Goal: Transaction & Acquisition: Purchase product/service

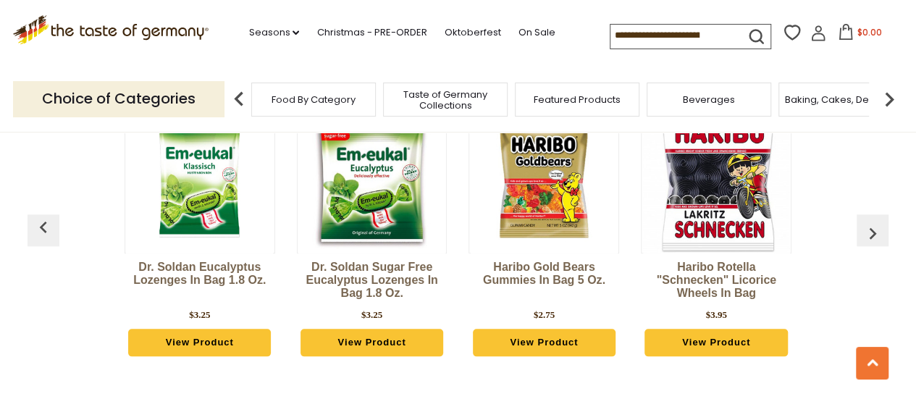
scroll to position [658, 0]
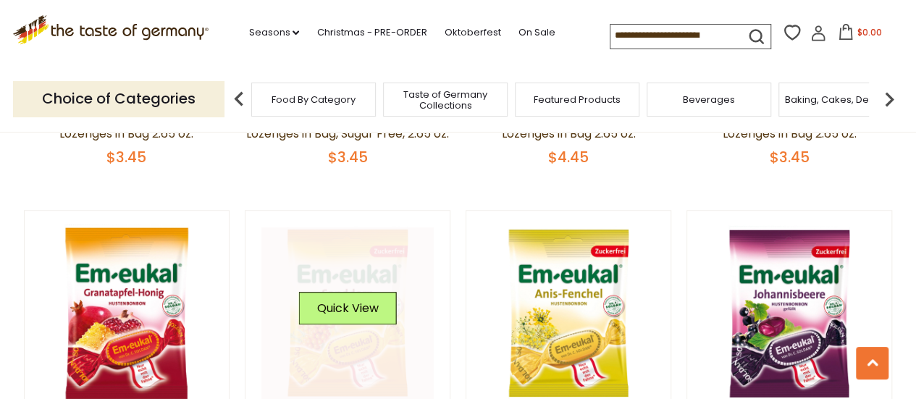
click at [335, 323] on button "Quick View" at bounding box center [347, 308] width 98 height 33
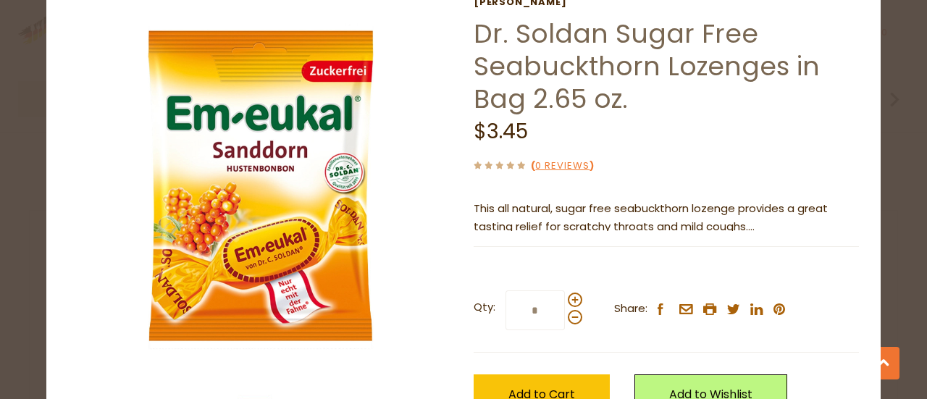
scroll to position [0, 0]
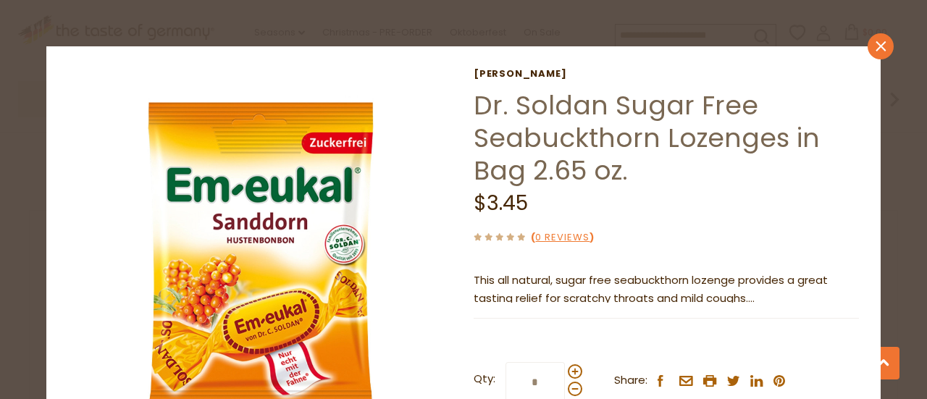
click at [875, 46] on icon at bounding box center [880, 46] width 10 height 10
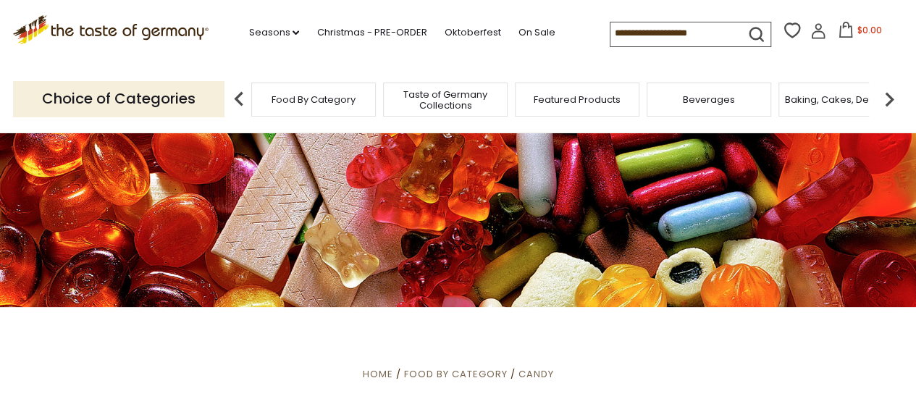
scroll to position [35, 0]
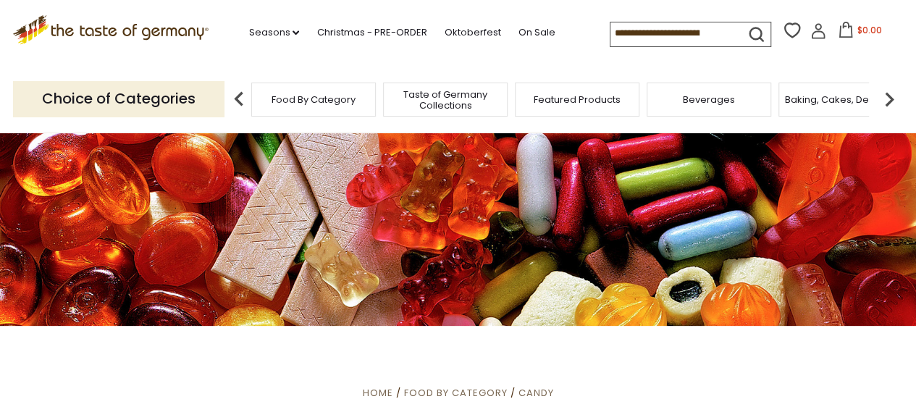
click at [132, 40] on icon ".st0{fill:#EDD300;} .st1{fill:#D33E21;}" at bounding box center [111, 30] width 196 height 30
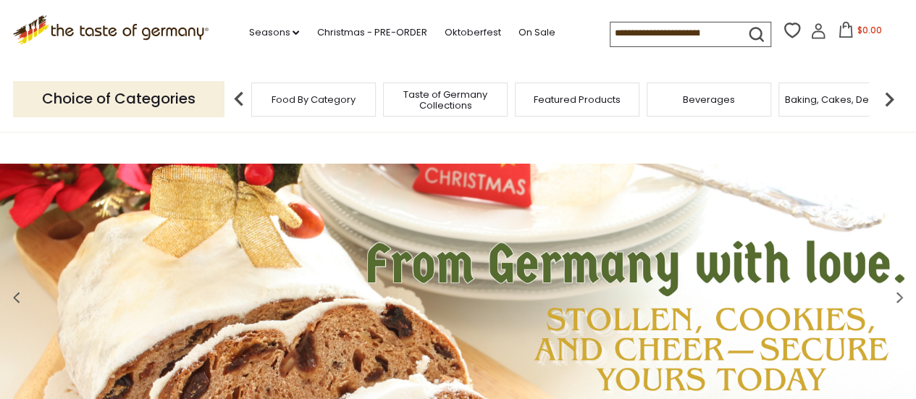
scroll to position [9, 0]
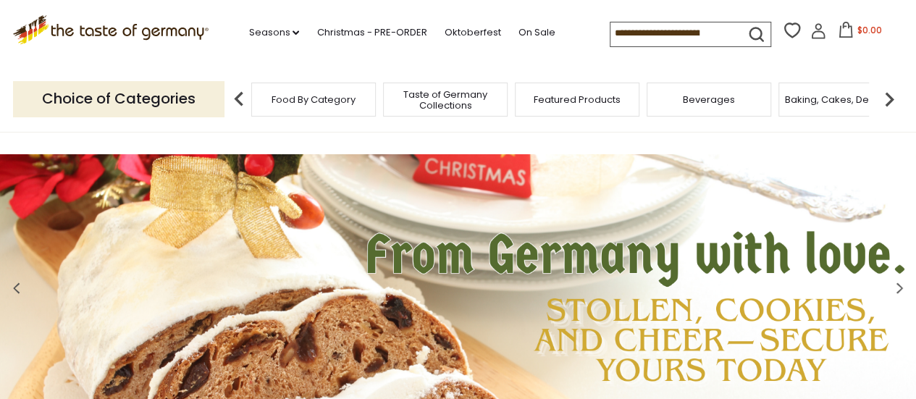
click at [443, 95] on span "Taste of Germany Collections" at bounding box center [445, 100] width 116 height 22
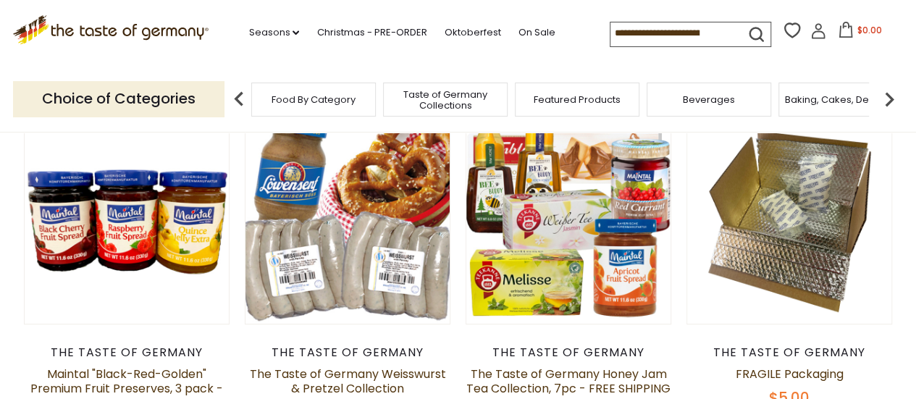
scroll to position [174, 0]
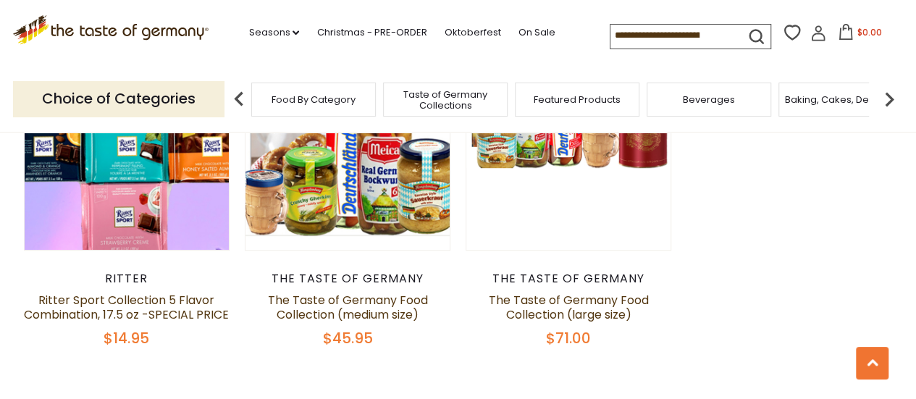
scroll to position [3123, 0]
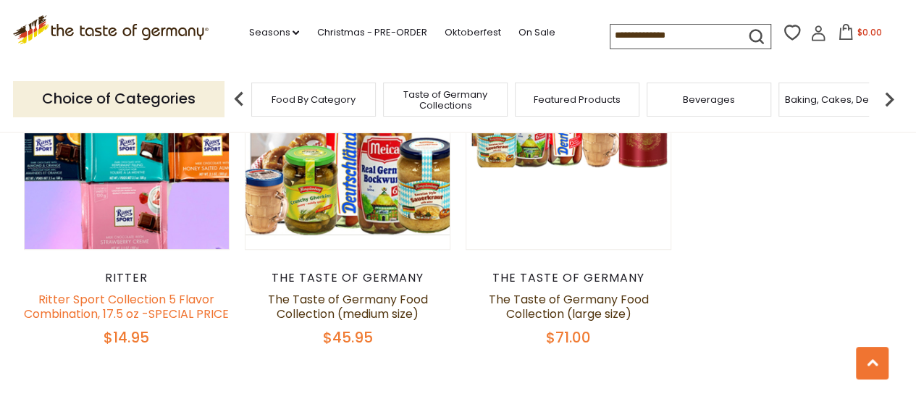
click at [105, 294] on link "Ritter Sport Collection 5 Flavor Combination, 17.5 oz -SPECIAL PRICE" at bounding box center [126, 306] width 205 height 31
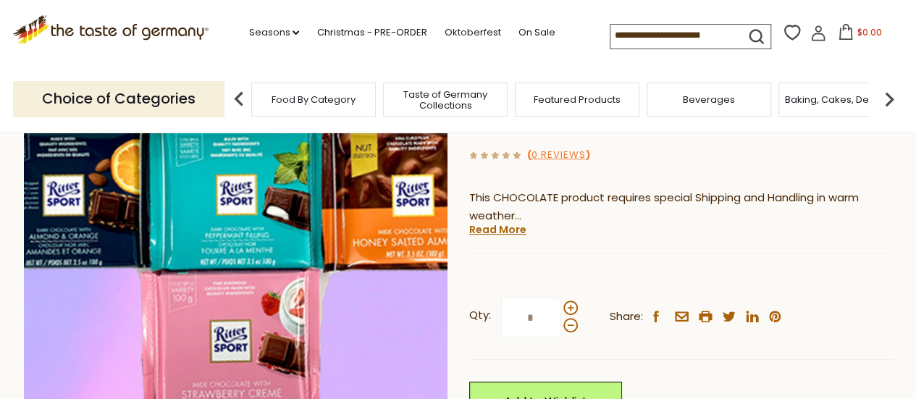
scroll to position [223, 0]
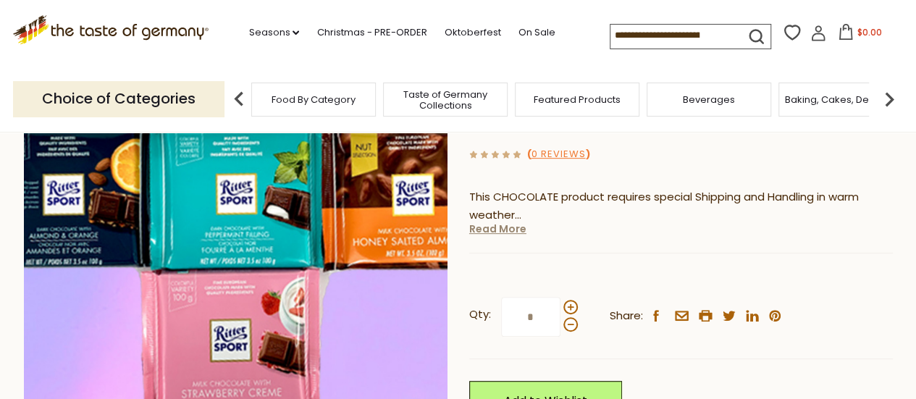
click at [492, 230] on link "Read More" at bounding box center [497, 229] width 57 height 14
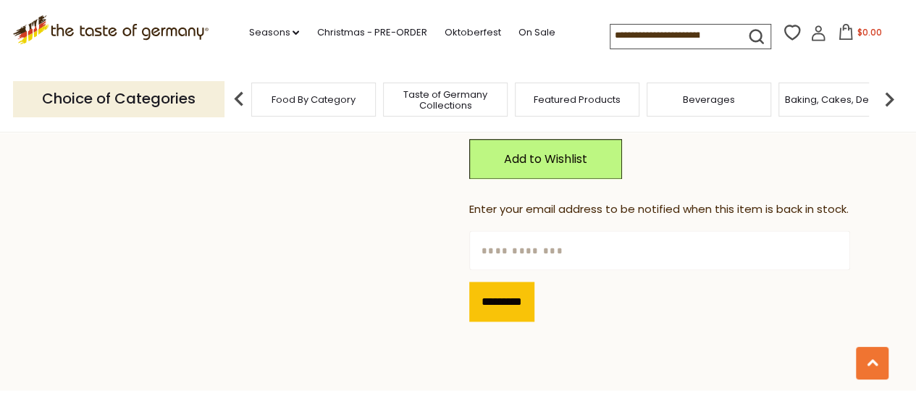
scroll to position [859, 0]
click at [529, 34] on link "On Sale" at bounding box center [536, 33] width 37 height 16
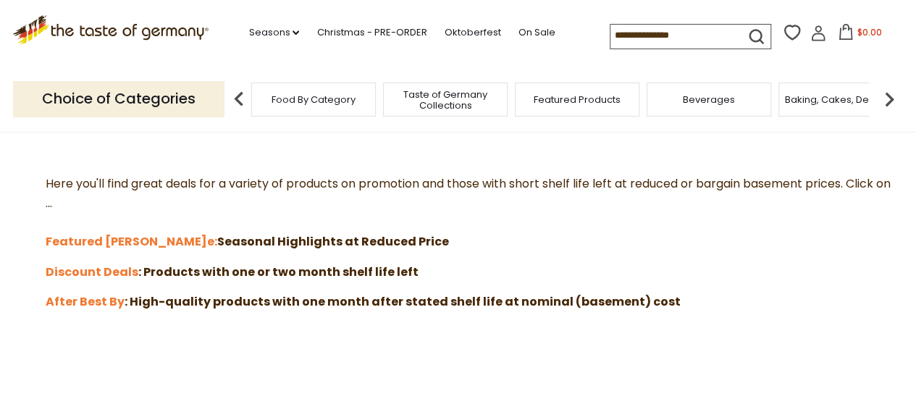
scroll to position [389, 0]
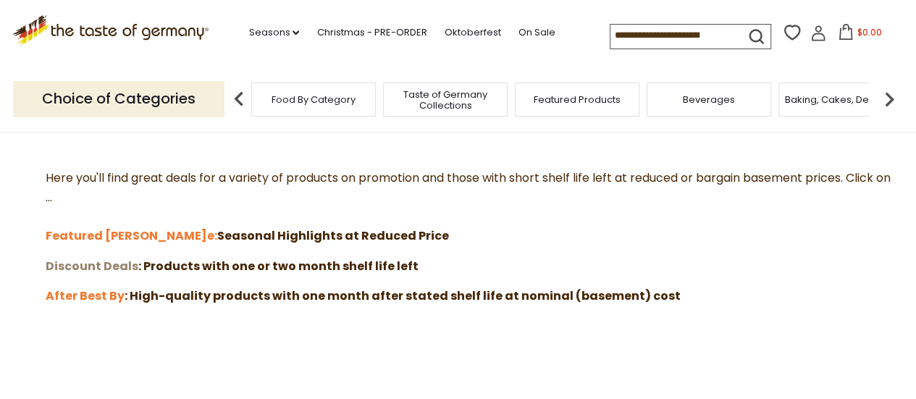
click at [71, 263] on strong "Discount Deals" at bounding box center [92, 266] width 93 height 17
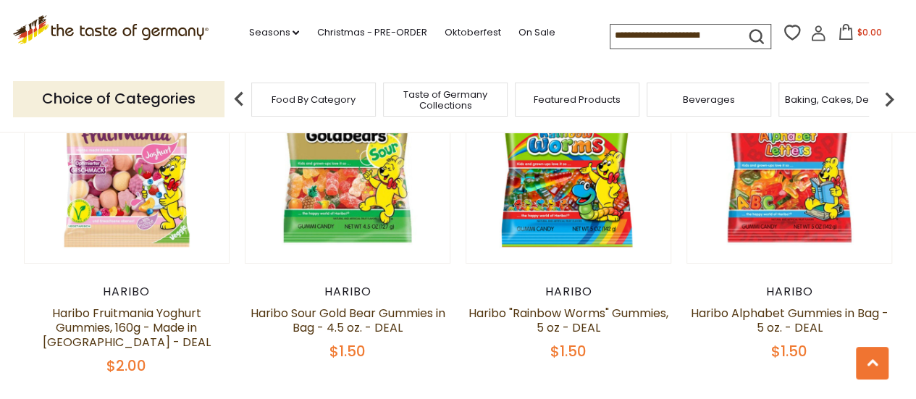
scroll to position [2483, 0]
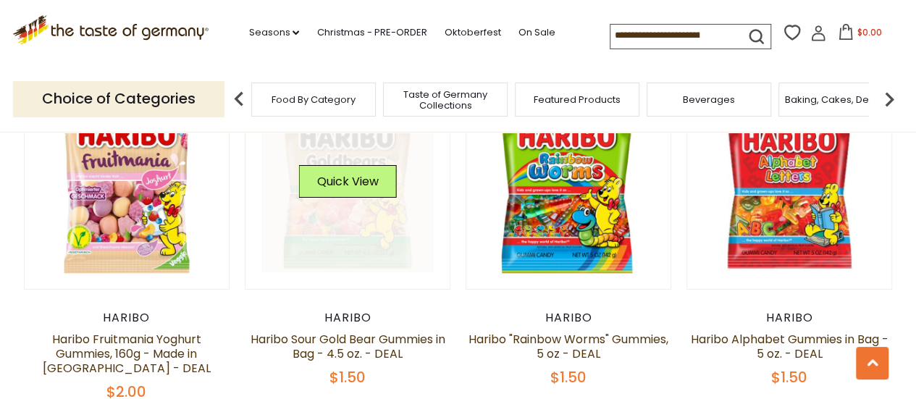
drag, startPoint x: 334, startPoint y: 177, endPoint x: 297, endPoint y: 254, distance: 85.8
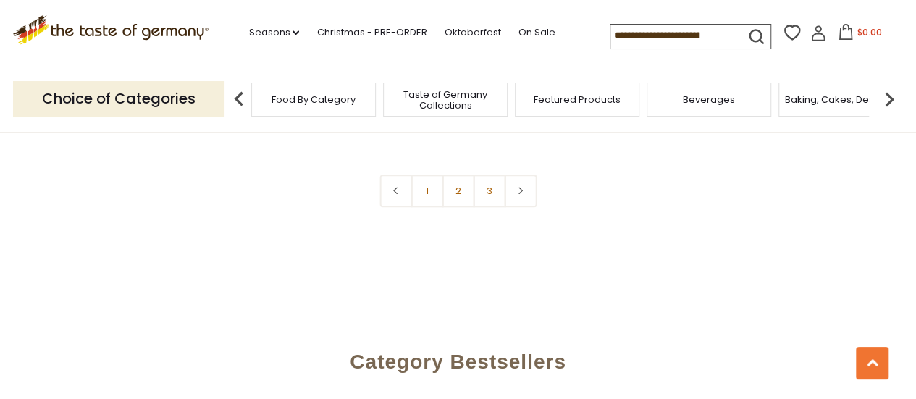
scroll to position [3410, 0]
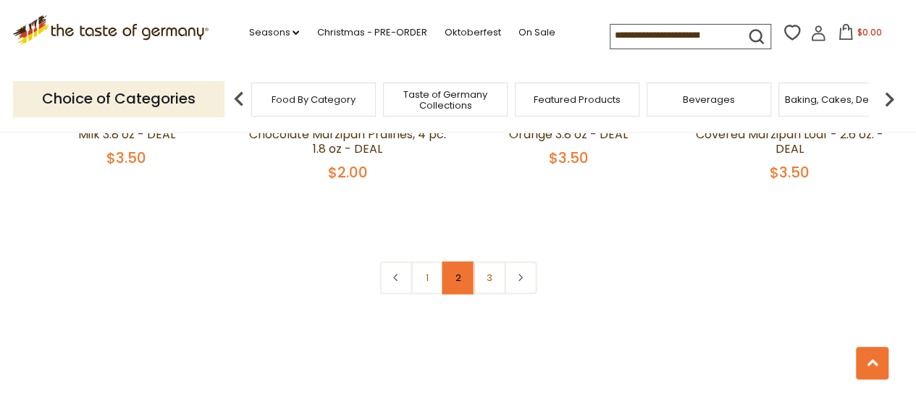
click at [452, 263] on link "2" at bounding box center [458, 277] width 33 height 33
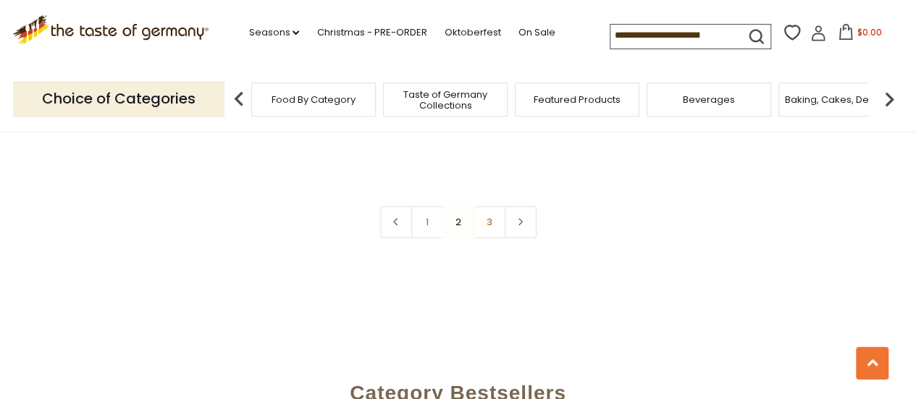
scroll to position [3368, 0]
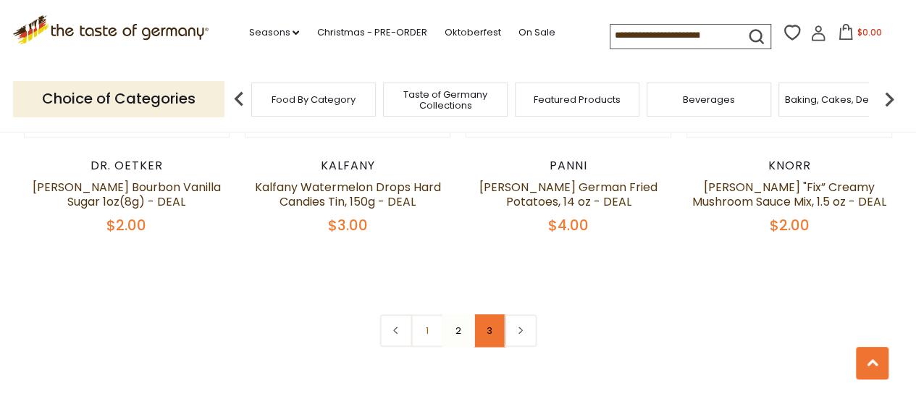
click at [496, 314] on link "3" at bounding box center [489, 330] width 33 height 33
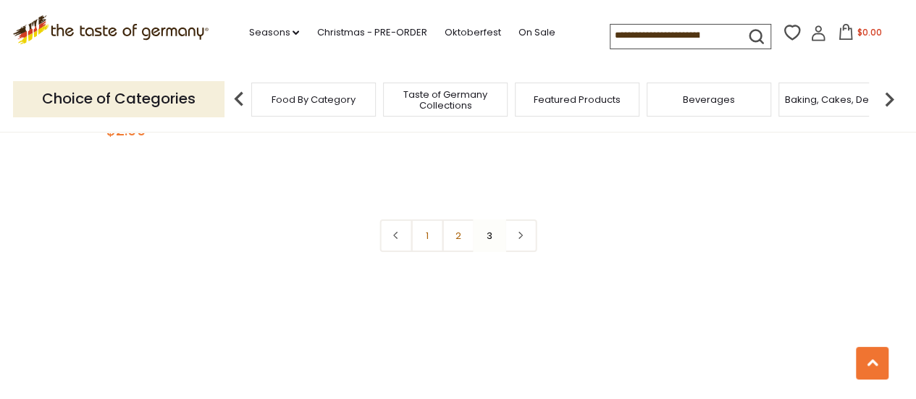
scroll to position [2373, 0]
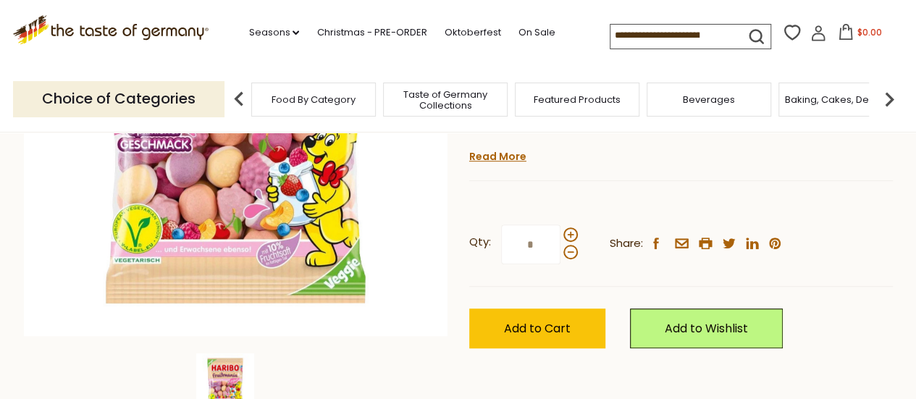
scroll to position [297, 0]
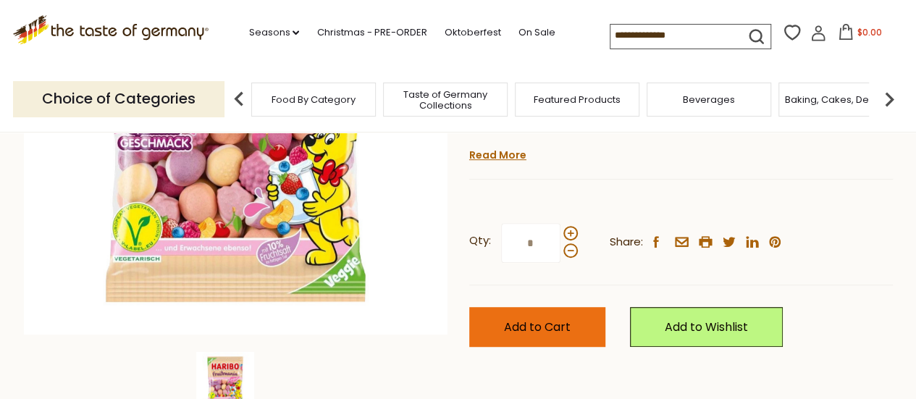
click at [560, 329] on span "Add to Cart" at bounding box center [537, 327] width 67 height 17
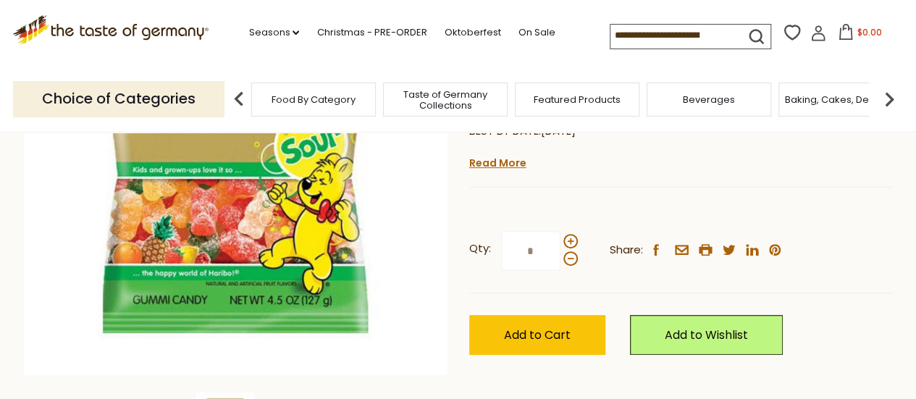
scroll to position [257, 0]
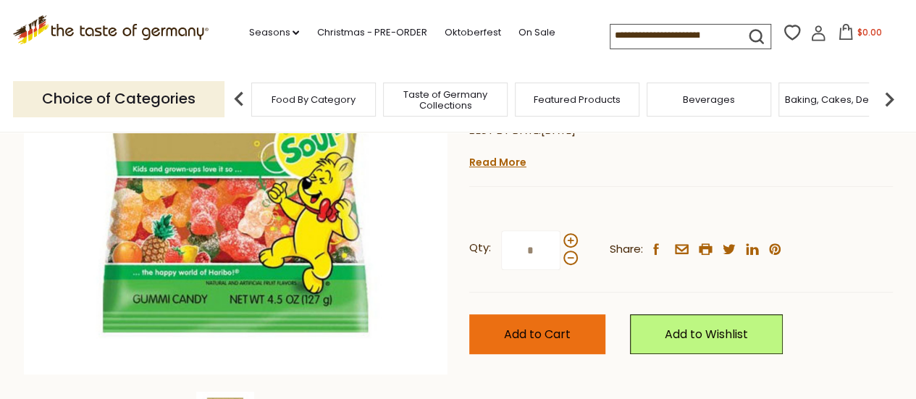
click at [530, 334] on span "Add to Cart" at bounding box center [537, 334] width 67 height 17
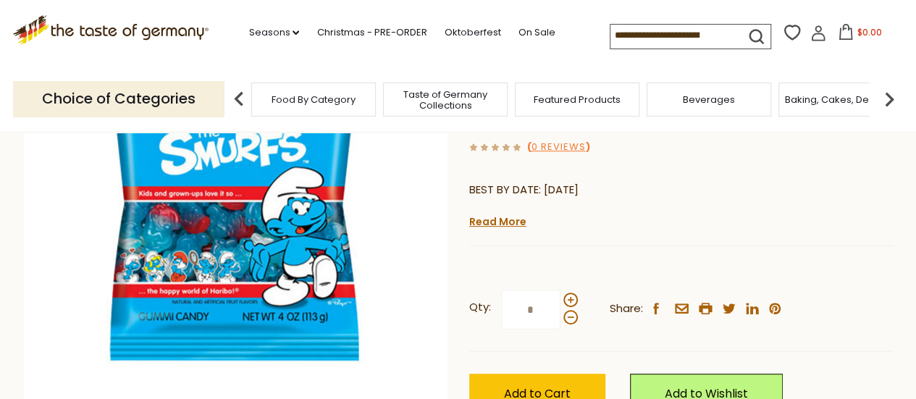
scroll to position [233, 0]
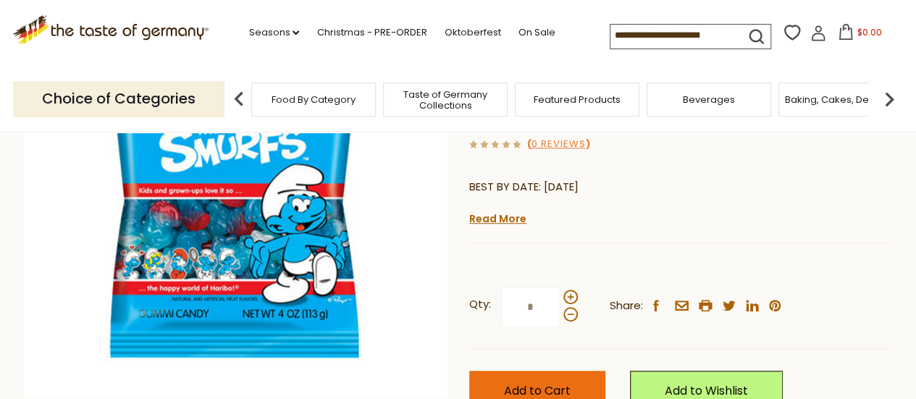
click at [524, 382] on span "Add to Cart" at bounding box center [537, 390] width 67 height 17
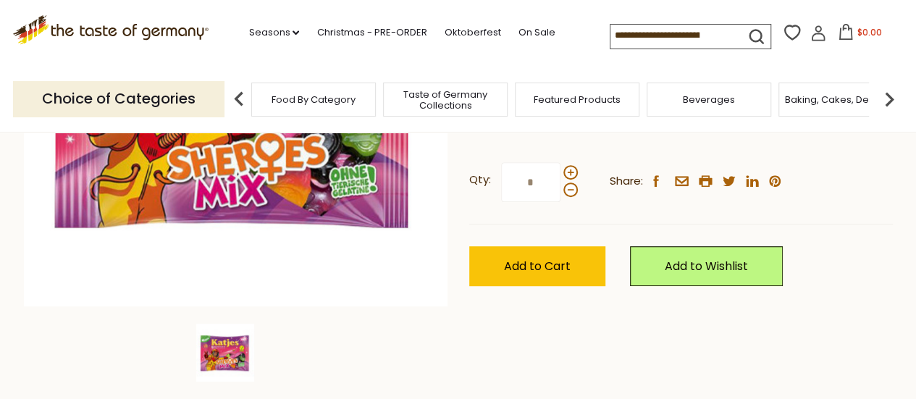
scroll to position [327, 0]
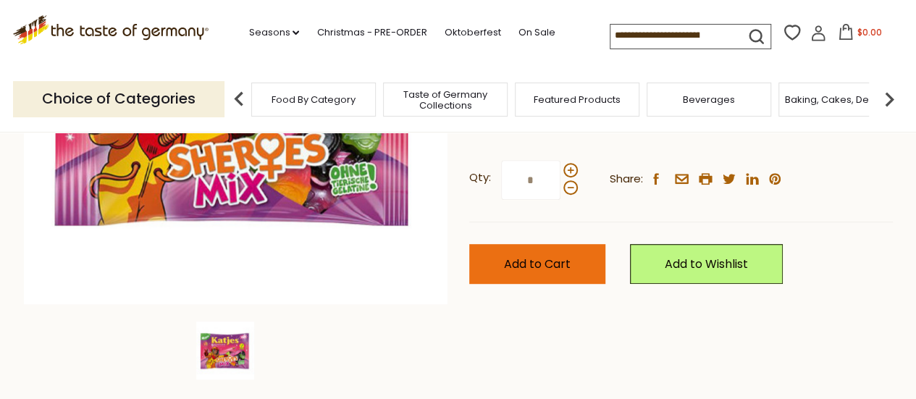
click at [520, 276] on button "Add to Cart" at bounding box center [537, 264] width 136 height 40
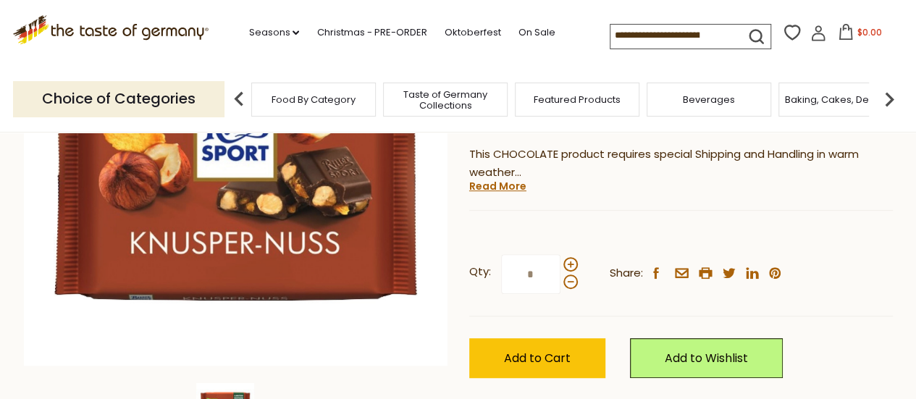
scroll to position [266, 0]
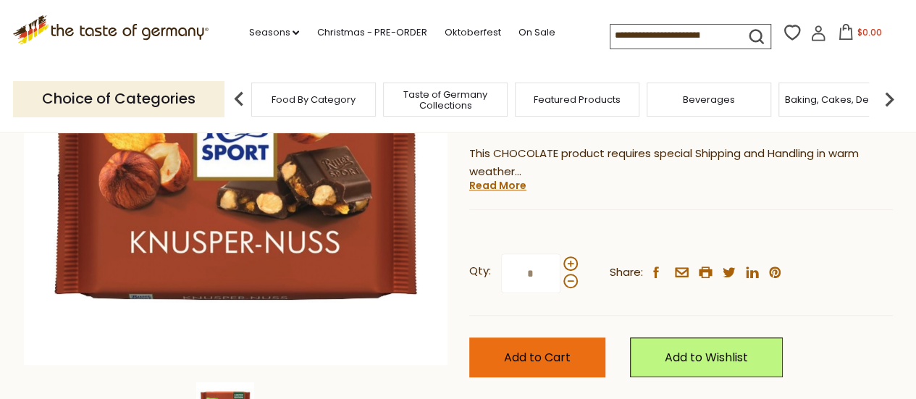
click at [534, 349] on span "Add to Cart" at bounding box center [537, 357] width 67 height 17
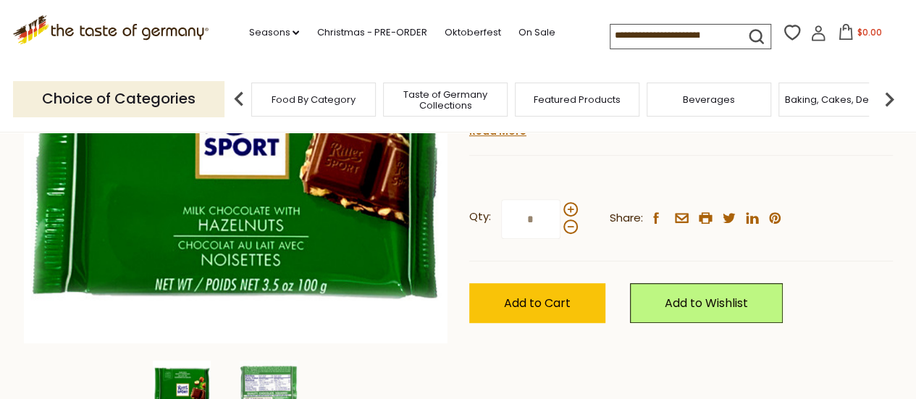
scroll to position [289, 0]
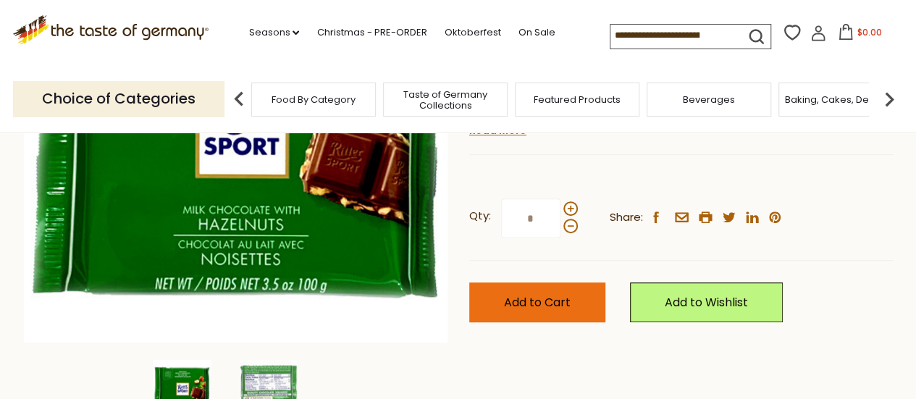
click at [539, 312] on button "Add to Cart" at bounding box center [537, 302] width 136 height 40
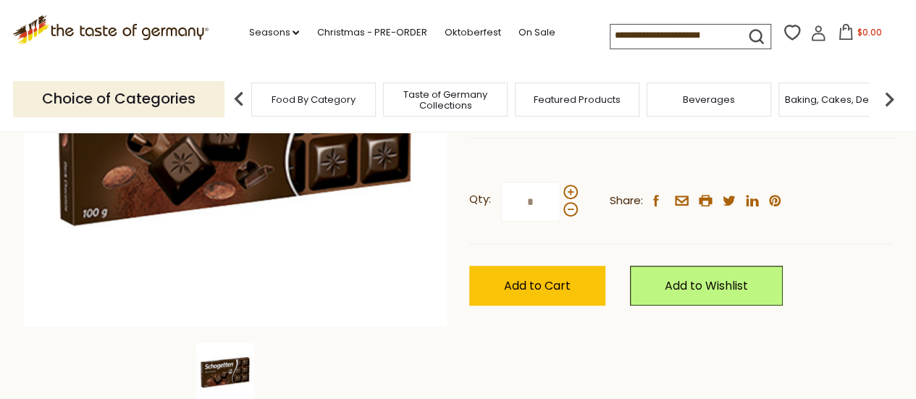
scroll to position [306, 0]
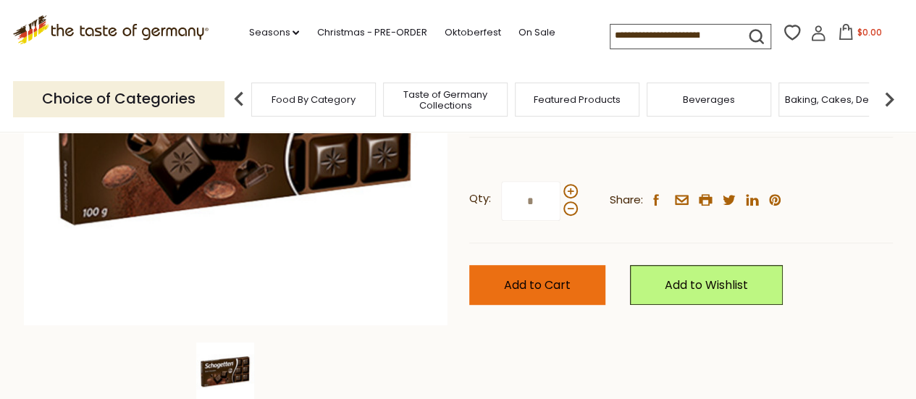
click at [539, 286] on span "Add to Cart" at bounding box center [537, 285] width 67 height 17
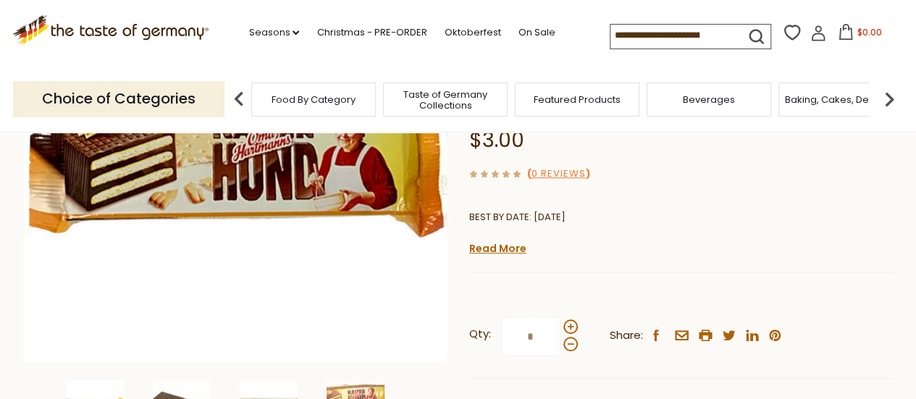
scroll to position [287, 0]
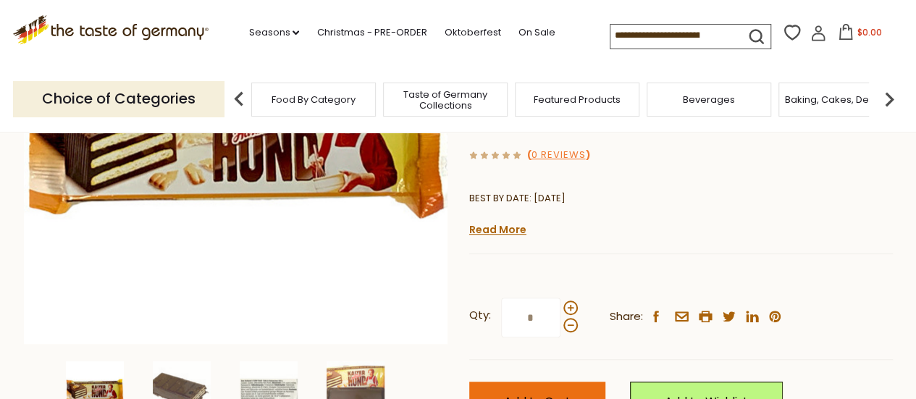
click at [527, 393] on span "Add to Cart" at bounding box center [537, 401] width 67 height 17
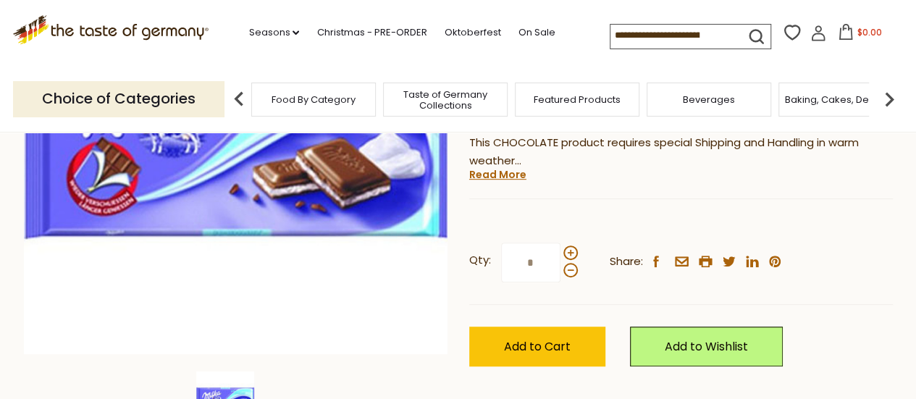
scroll to position [308, 0]
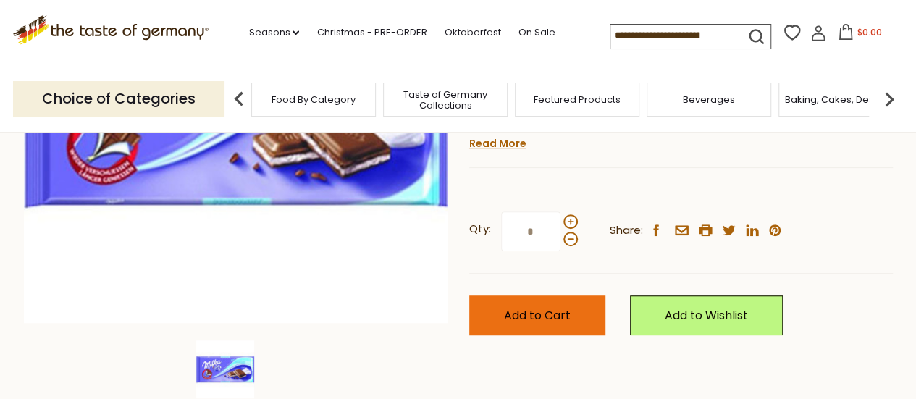
click at [526, 316] on span "Add to Cart" at bounding box center [537, 315] width 67 height 17
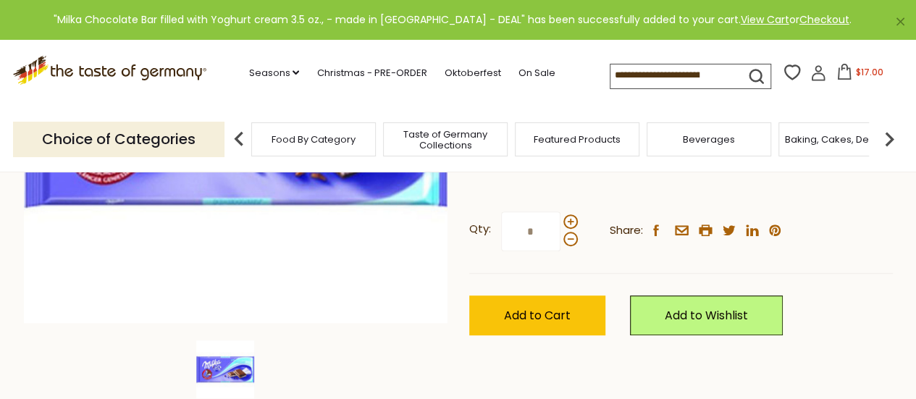
click at [848, 72] on icon at bounding box center [844, 72] width 13 height 16
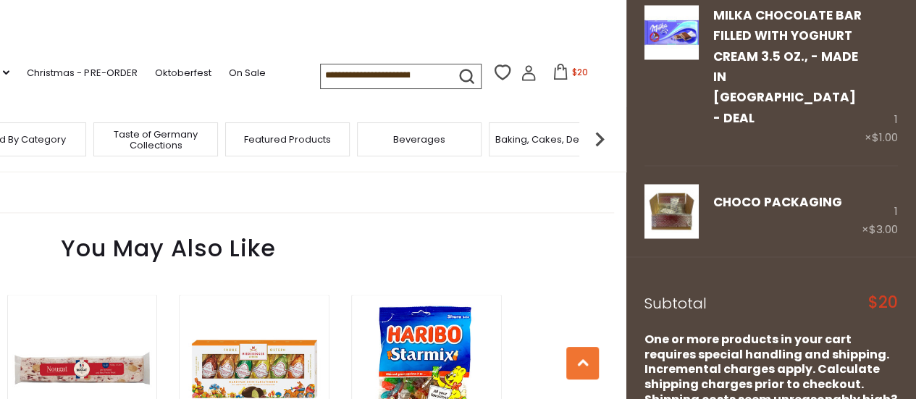
scroll to position [1056, 0]
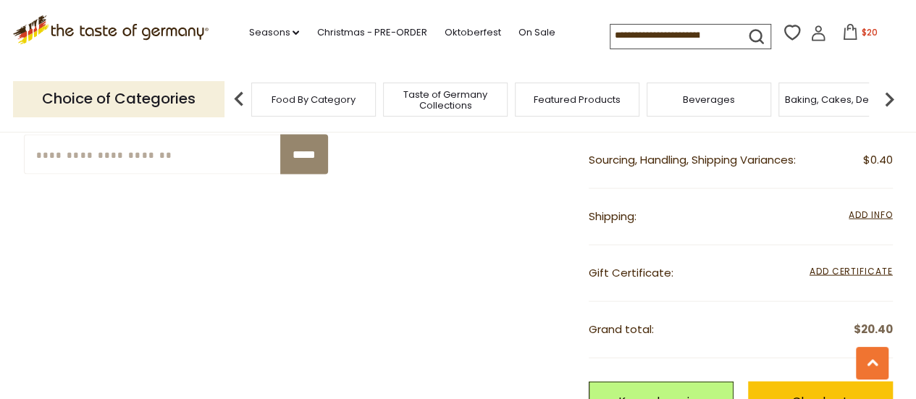
scroll to position [1390, 0]
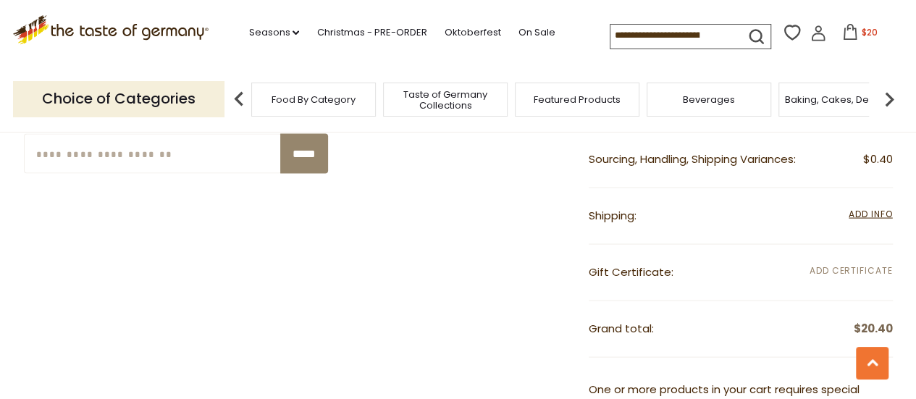
click at [857, 264] on span "Add Certificate" at bounding box center [850, 272] width 83 height 16
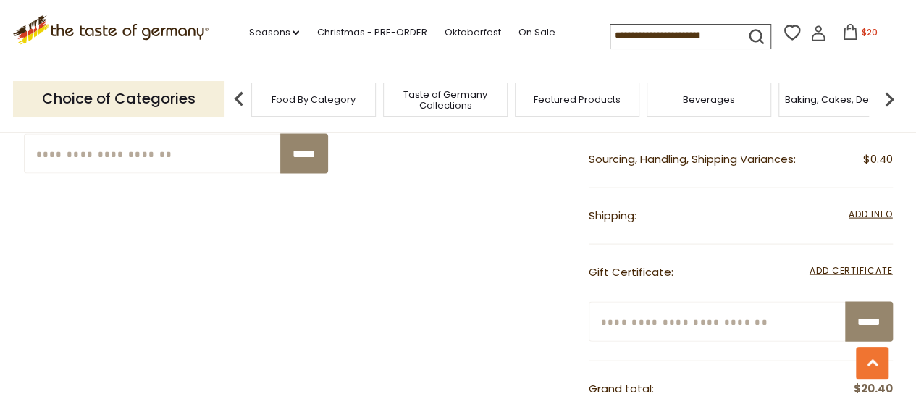
click at [688, 312] on input "Enter your certificate code" at bounding box center [718, 322] width 258 height 40
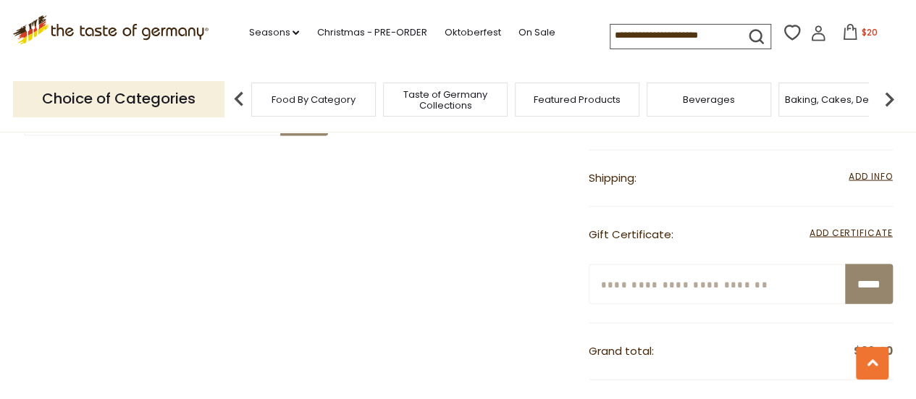
scroll to position [1425, 0]
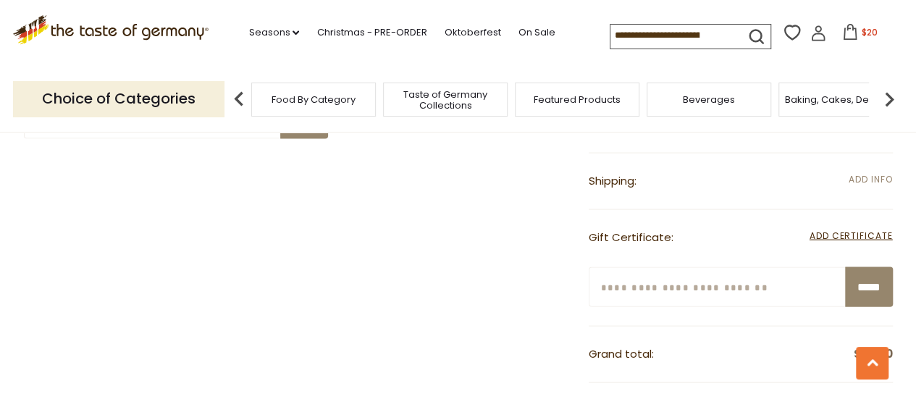
click at [854, 178] on span "Add Info" at bounding box center [870, 179] width 43 height 12
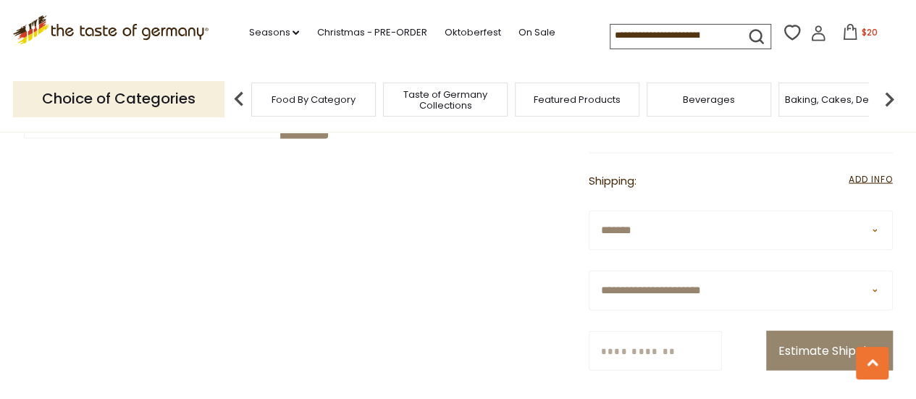
click at [634, 221] on select "**********" at bounding box center [741, 231] width 304 height 40
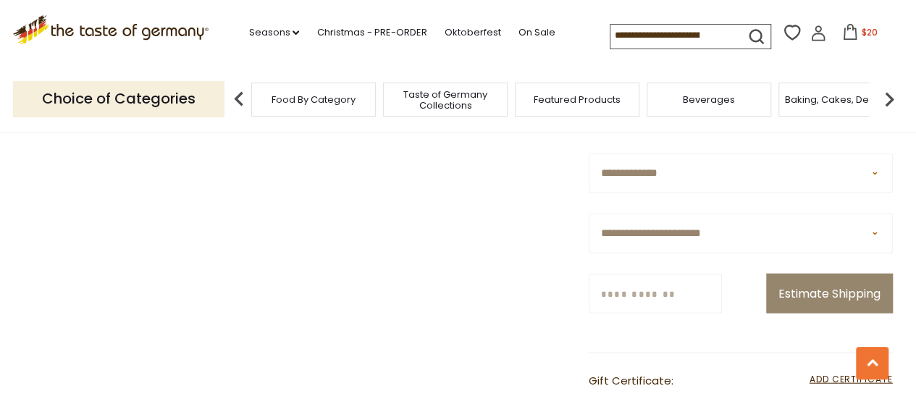
click at [671, 183] on select "**********" at bounding box center [741, 173] width 304 height 40
select select "***"
click at [589, 153] on select "**********" at bounding box center [741, 173] width 304 height 40
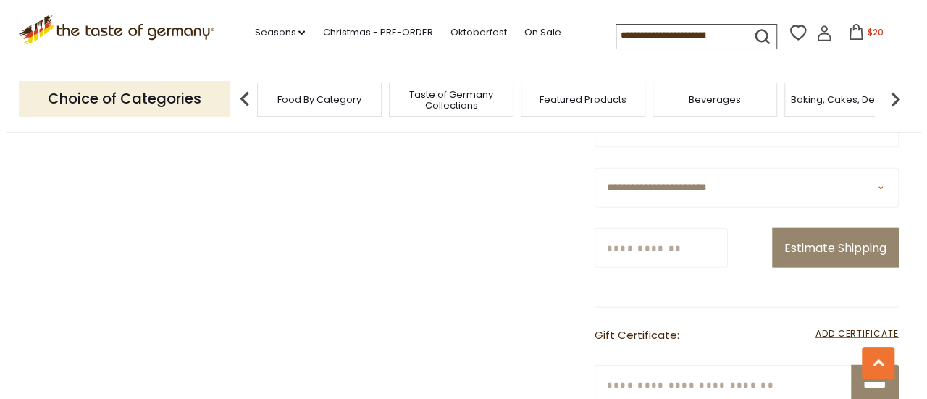
scroll to position [1525, 0]
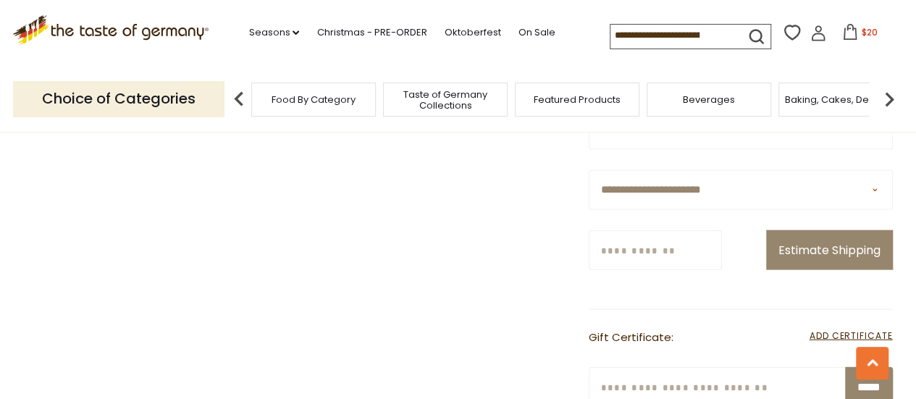
click at [671, 247] on input "Zip/Postcode" at bounding box center [655, 250] width 133 height 40
type input "*****"
select select "**"
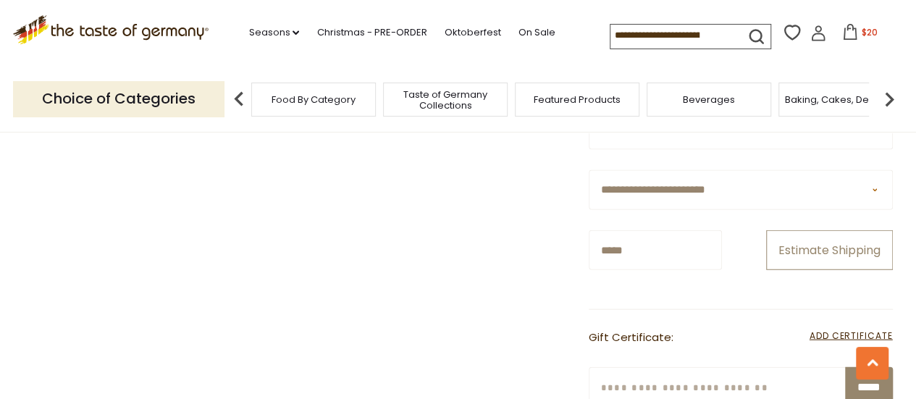
click at [804, 252] on button "Estimate Shipping" at bounding box center [829, 250] width 127 height 40
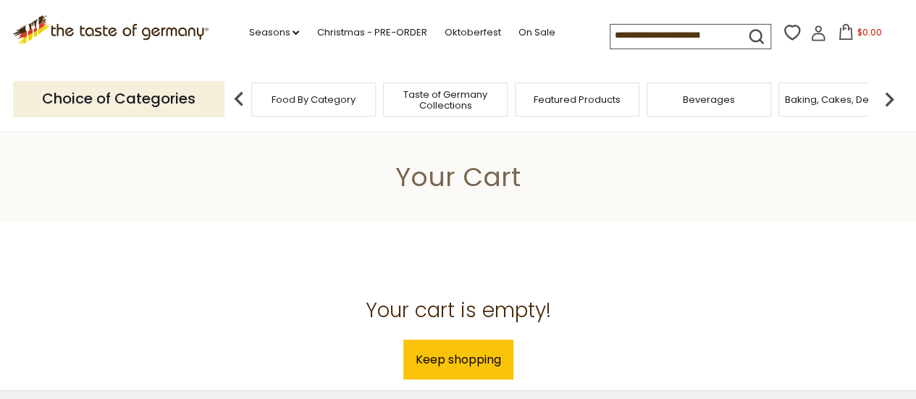
scroll to position [79, 0]
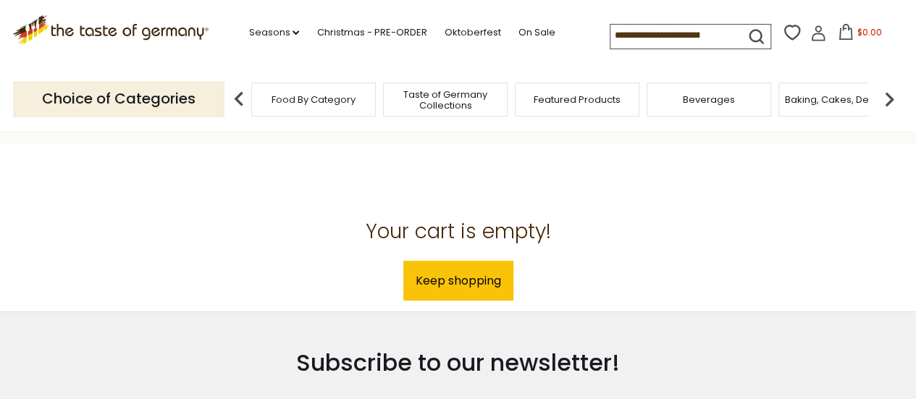
click at [271, 24] on li "Seasons dropdown_arrow All Seasons Recipes Game Day [DATE] [DATE] [DATE][PERSON…" at bounding box center [280, 30] width 65 height 22
click at [272, 25] on link "Seasons dropdown_arrow" at bounding box center [273, 33] width 51 height 16
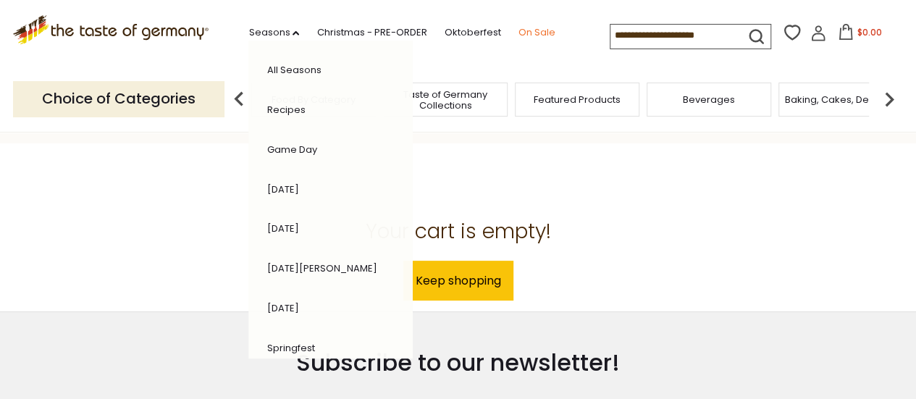
click at [543, 30] on link "On Sale" at bounding box center [536, 33] width 37 height 16
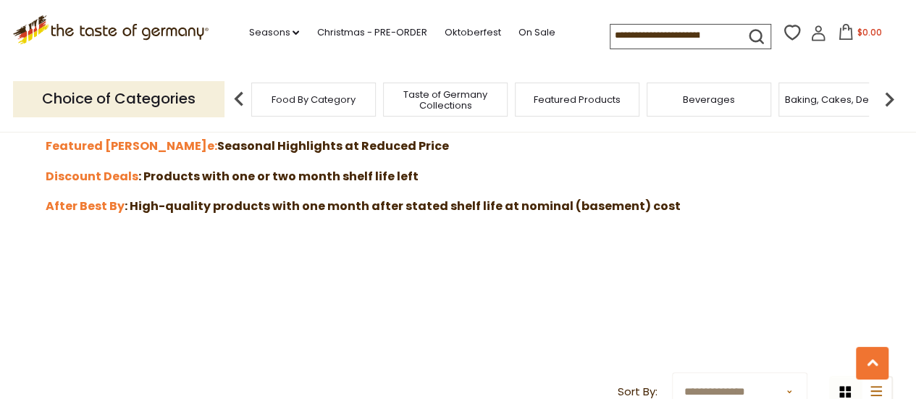
scroll to position [481, 0]
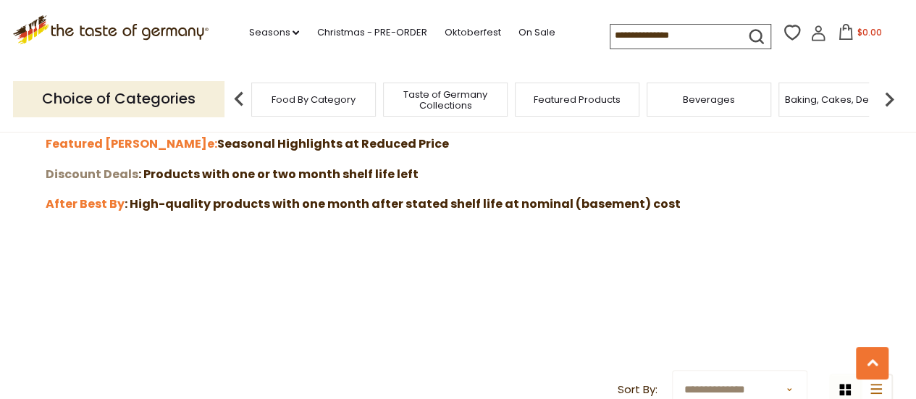
click at [80, 172] on strong "Discount Deals" at bounding box center [92, 174] width 93 height 17
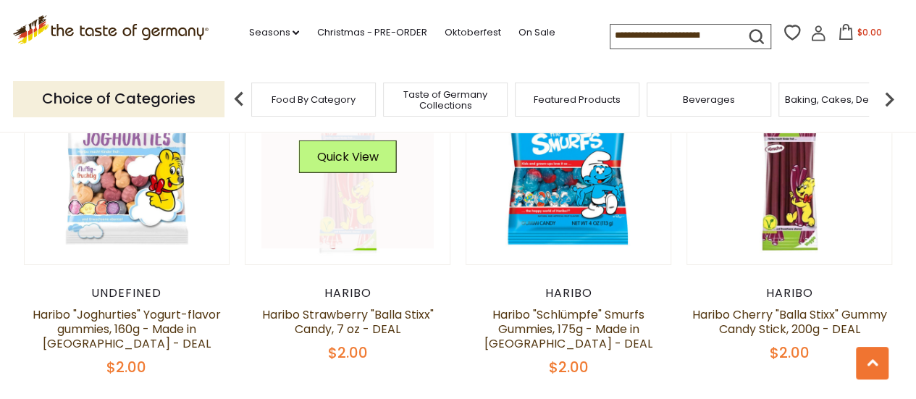
scroll to position [2147, 0]
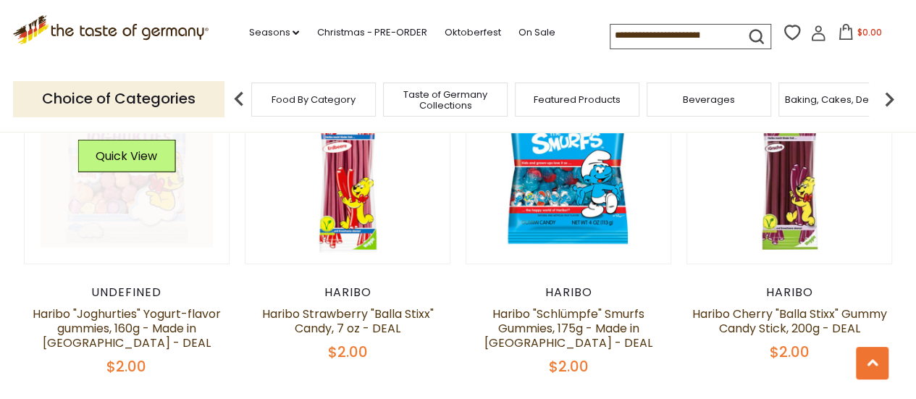
click at [110, 174] on link at bounding box center [127, 161] width 172 height 172
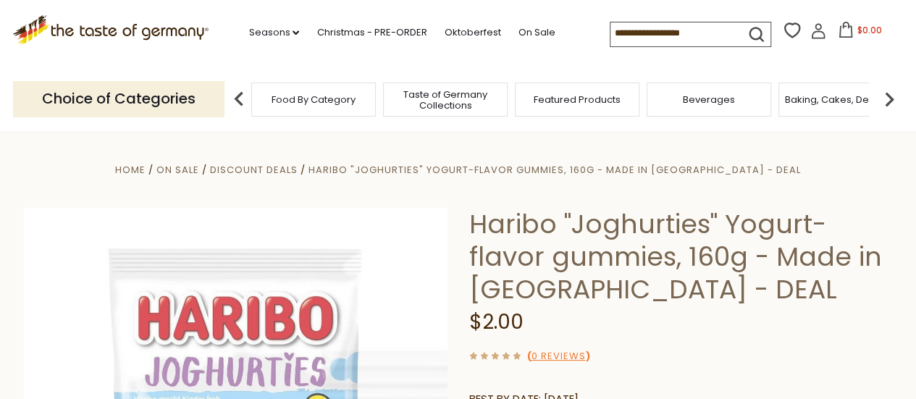
scroll to position [117, 0]
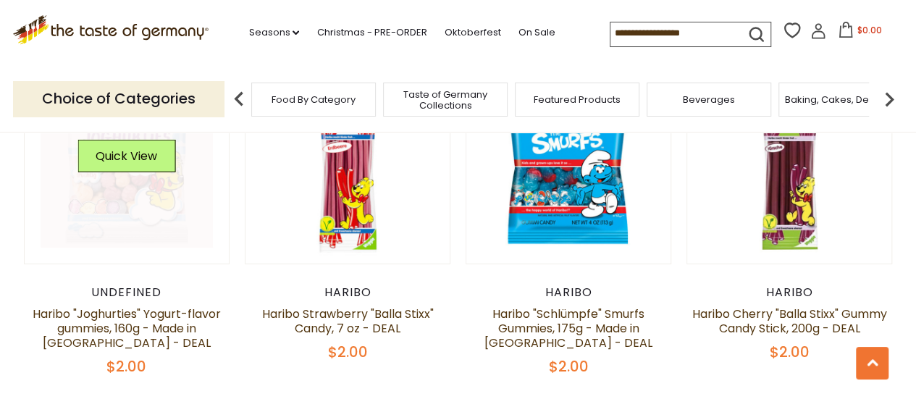
click at [151, 240] on img at bounding box center [127, 161] width 205 height 205
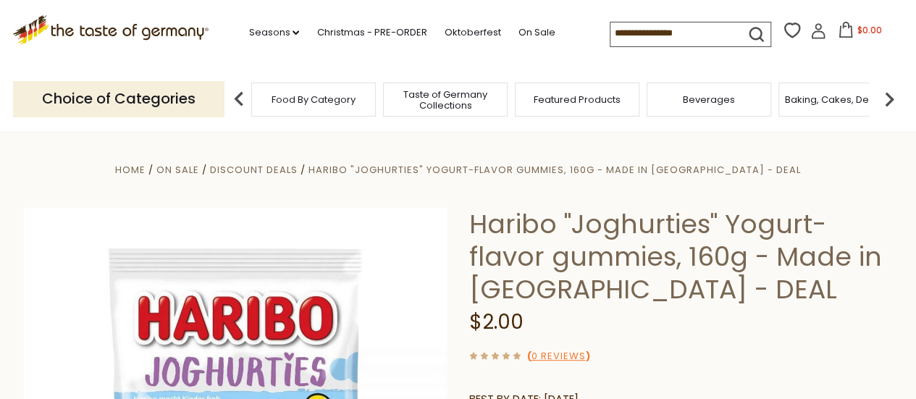
scroll to position [314, 0]
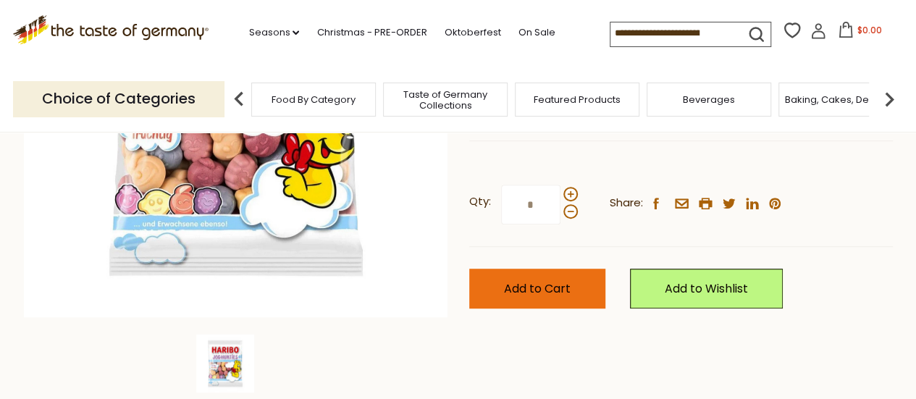
click at [579, 286] on button "Add to Cart" at bounding box center [537, 289] width 136 height 40
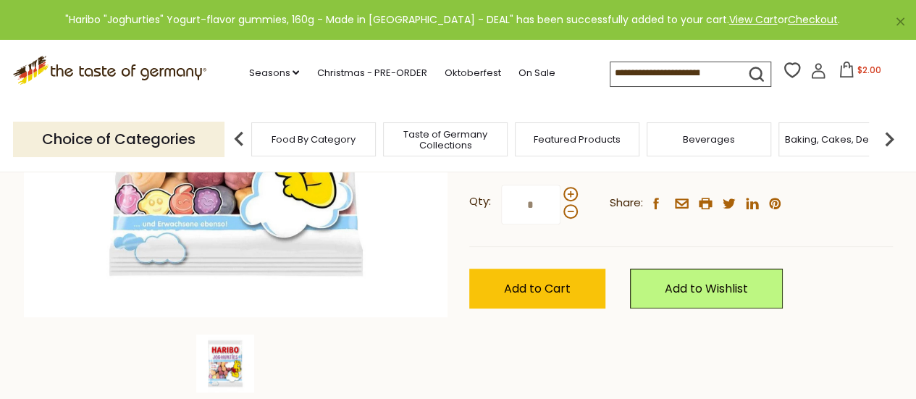
click at [863, 64] on button "$2.00" at bounding box center [860, 73] width 62 height 22
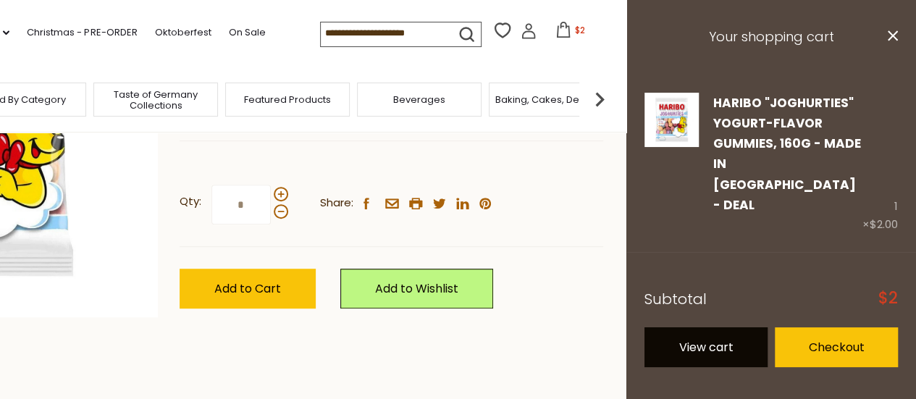
click at [726, 327] on link "View cart" at bounding box center [705, 347] width 123 height 40
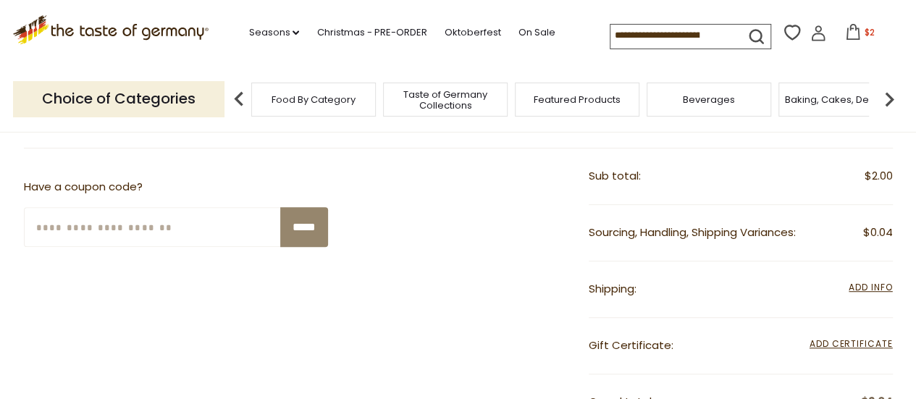
scroll to position [366, 0]
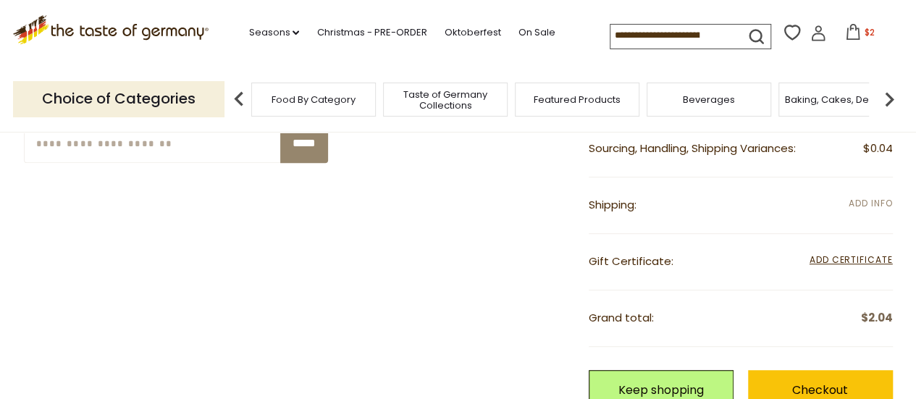
click at [857, 203] on span "Add Info" at bounding box center [870, 203] width 43 height 12
click at [866, 200] on span "Add Info" at bounding box center [870, 203] width 43 height 12
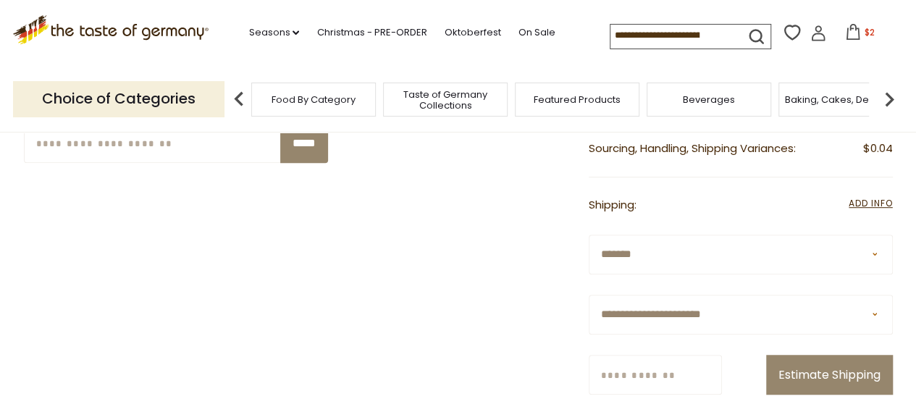
click at [733, 253] on select "**********" at bounding box center [741, 255] width 304 height 40
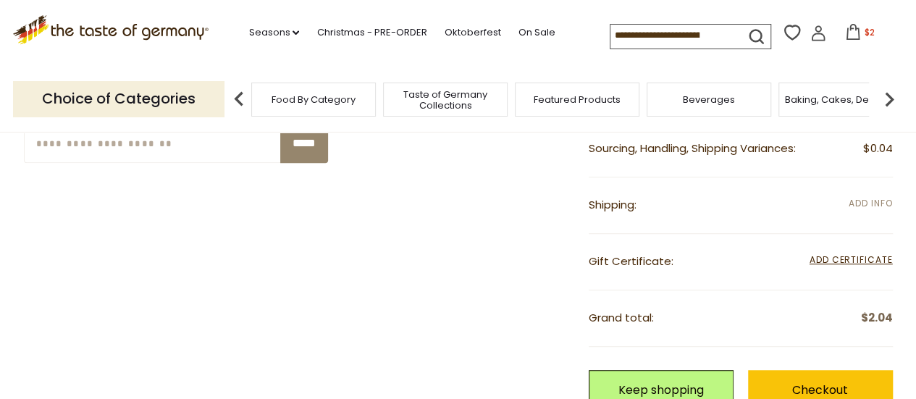
click at [866, 205] on span "Add Info" at bounding box center [870, 203] width 43 height 12
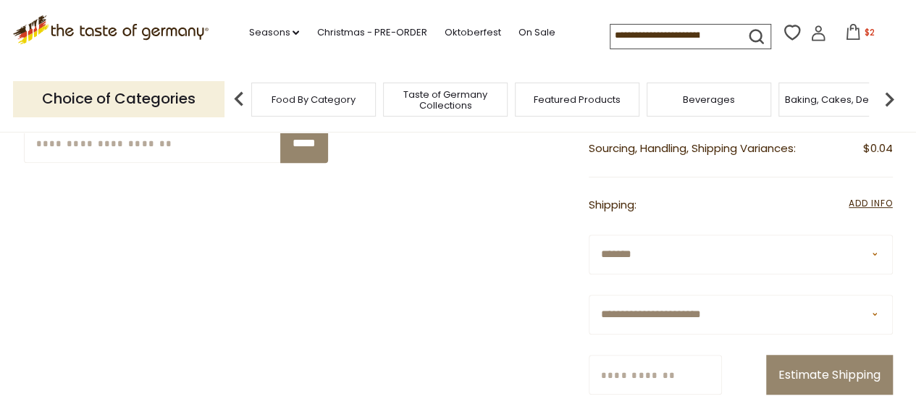
click at [830, 246] on select "**********" at bounding box center [741, 255] width 304 height 40
select select "***"
click at [589, 235] on select "**********" at bounding box center [741, 255] width 304 height 40
click at [644, 324] on select "**********" at bounding box center [741, 315] width 304 height 40
select select "**"
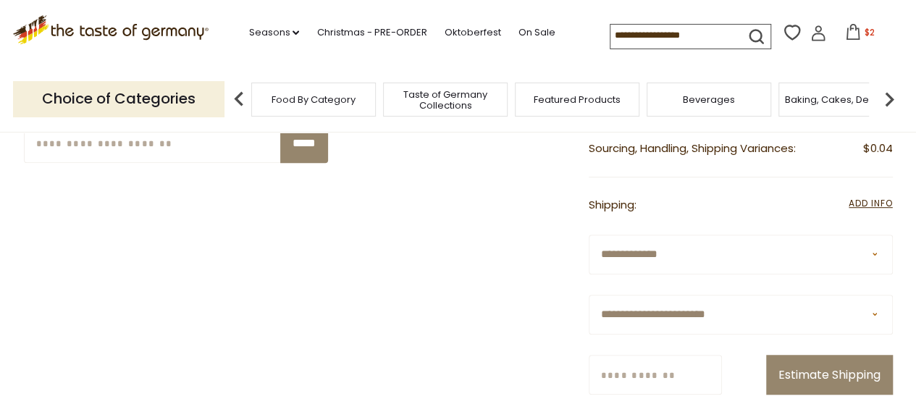
click at [589, 295] on select "**********" at bounding box center [741, 315] width 304 height 40
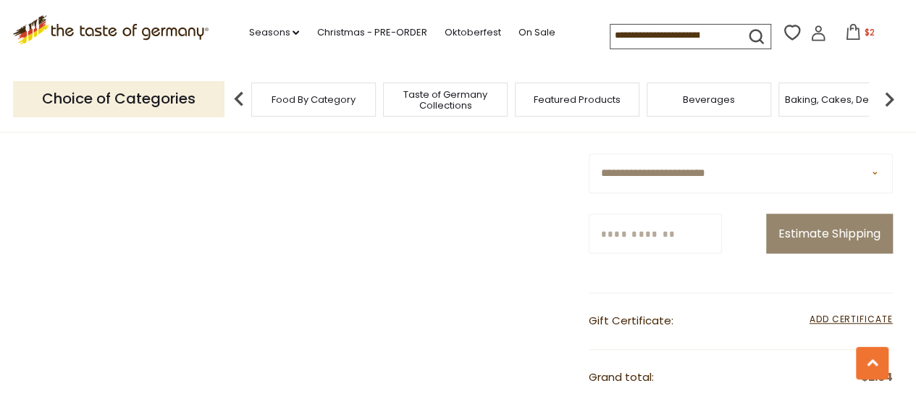
scroll to position [508, 0]
click at [679, 222] on input "Zip/Postcode" at bounding box center [655, 233] width 133 height 40
type input "*****"
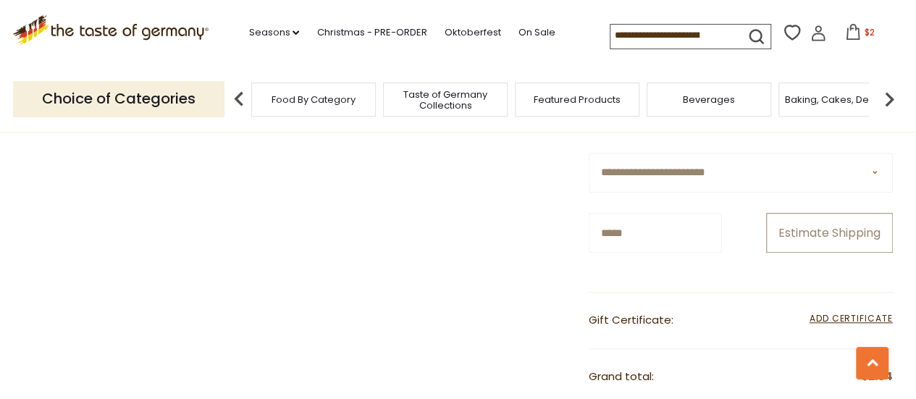
click at [843, 235] on button "Estimate Shipping" at bounding box center [829, 233] width 127 height 40
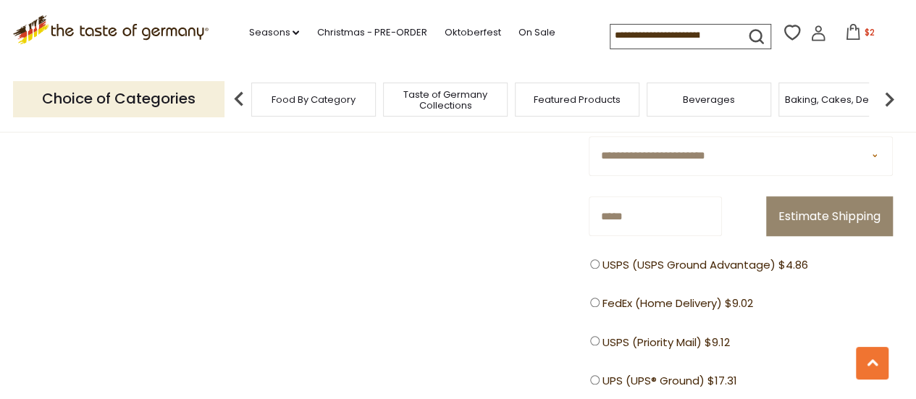
scroll to position [529, 0]
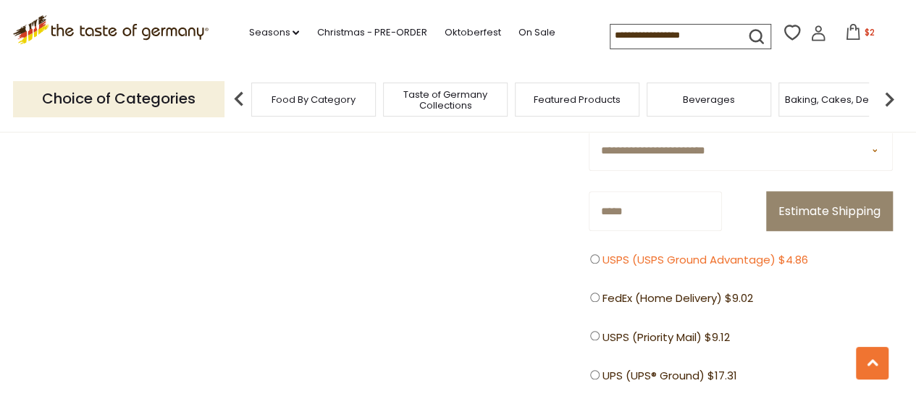
click at [608, 266] on span "USPS (USPS Ground Advantage) $4.86" at bounding box center [705, 260] width 206 height 18
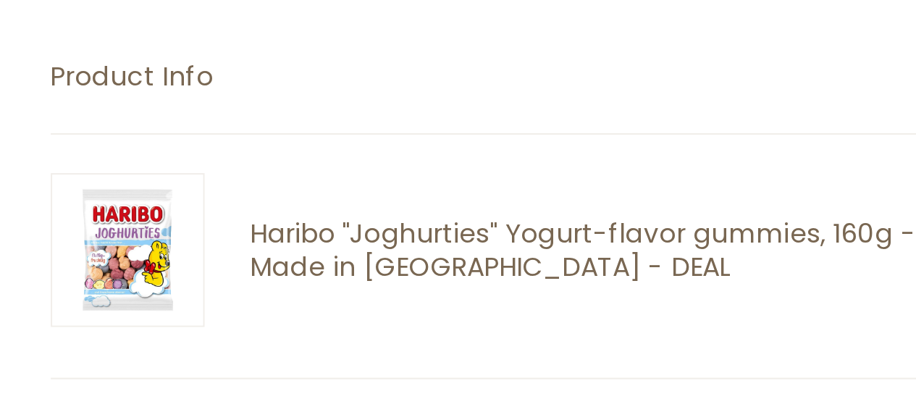
scroll to position [91, 0]
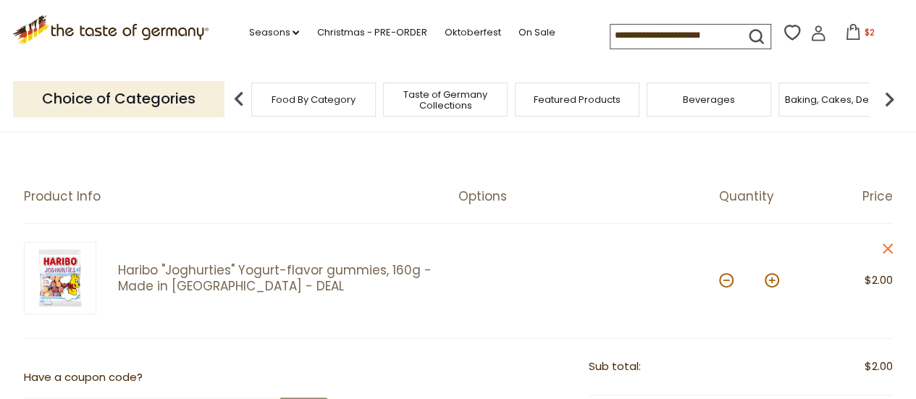
click at [312, 103] on span "Food By Category" at bounding box center [313, 99] width 84 height 11
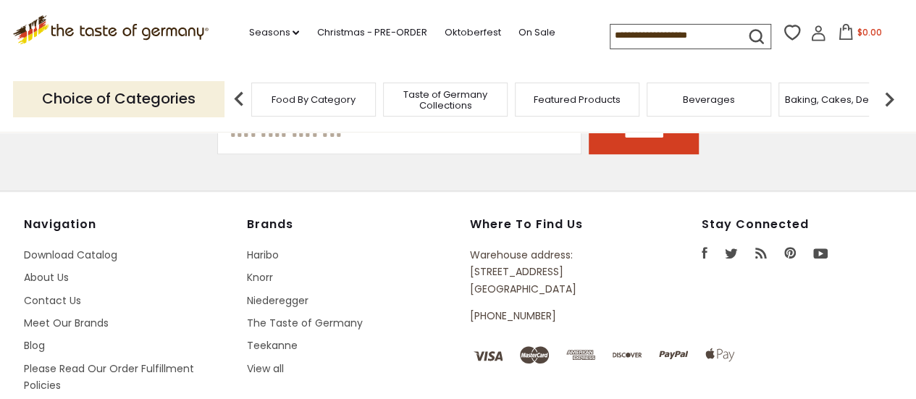
scroll to position [368, 0]
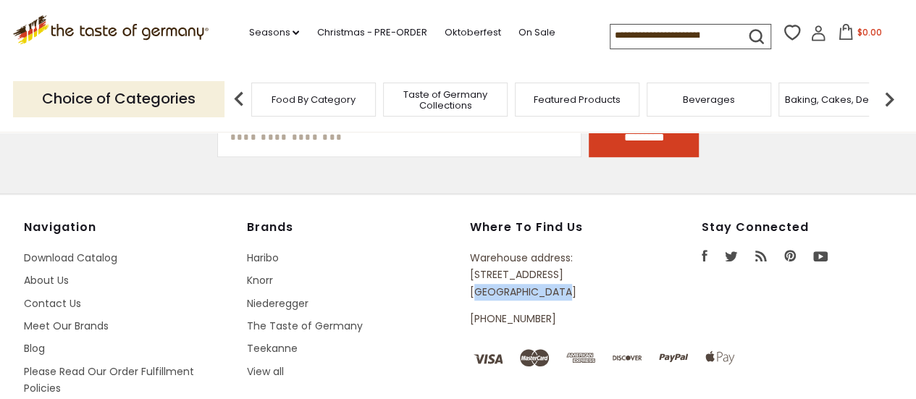
drag, startPoint x: 465, startPoint y: 287, endPoint x: 539, endPoint y: 295, distance: 75.0
click at [539, 295] on div "Navigation Download Catalog About Us Contact Us Meet Our Brands Blog Please Rea…" at bounding box center [458, 390] width 869 height 340
copy p "[GEOGRAPHIC_DATA], [GEOGRAPHIC_DATA] 2"
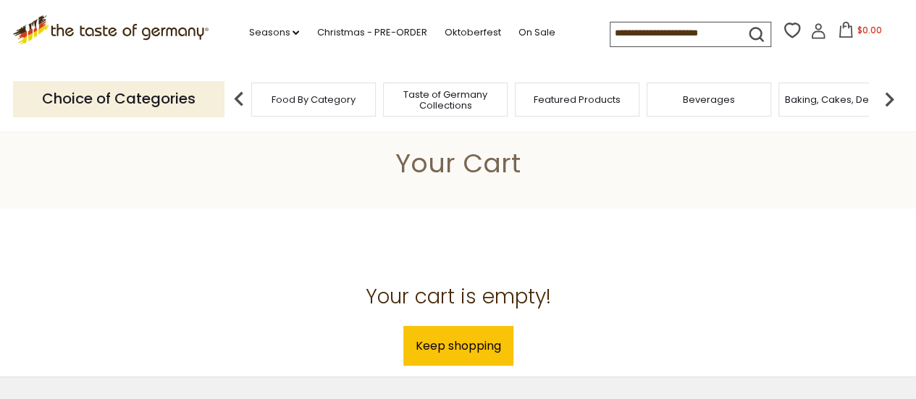
scroll to position [0, 0]
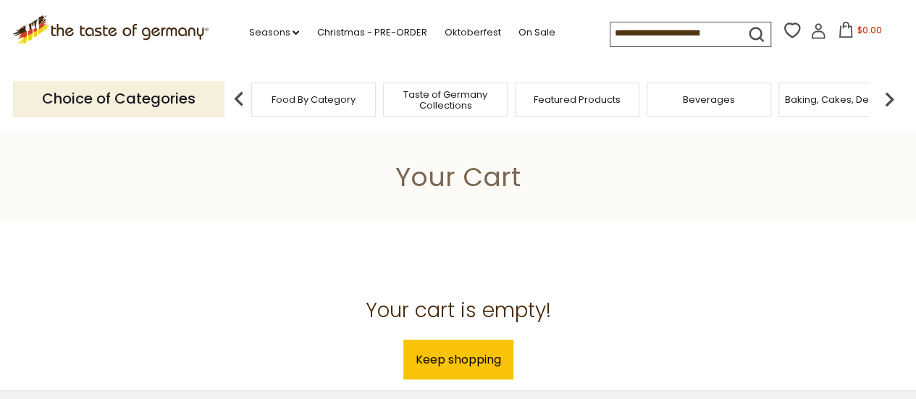
click at [634, 34] on input at bounding box center [671, 32] width 122 height 20
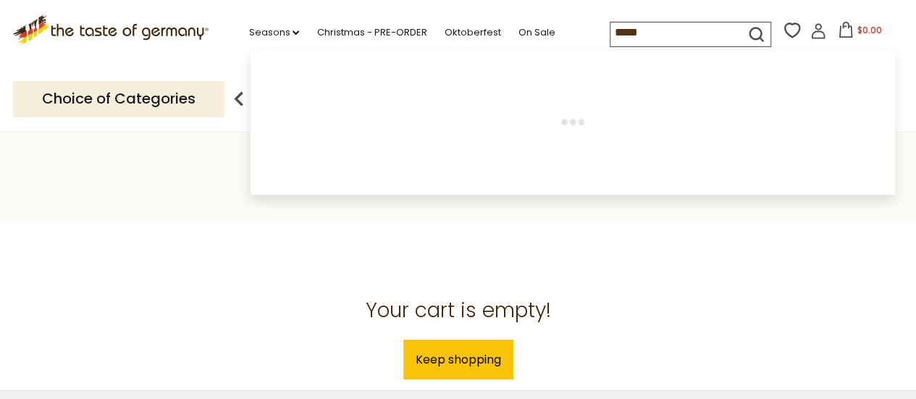
type input "******"
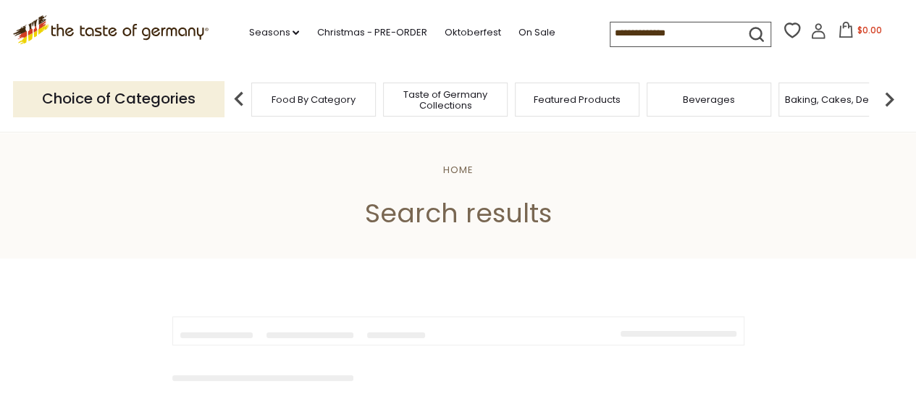
type input "******"
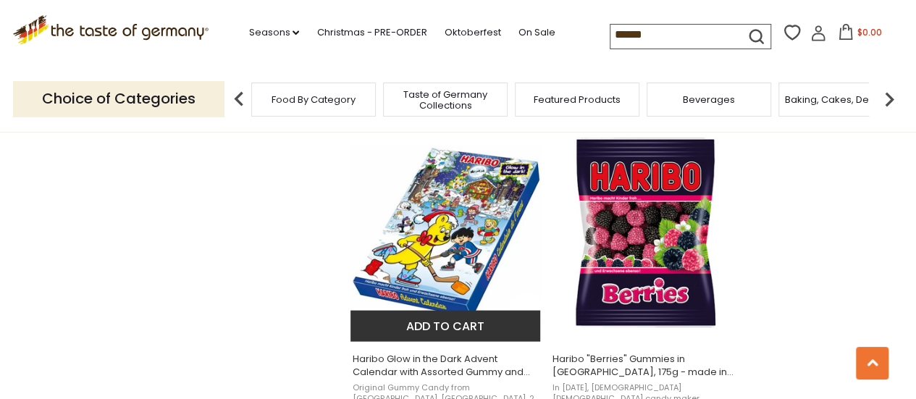
scroll to position [1546, 0]
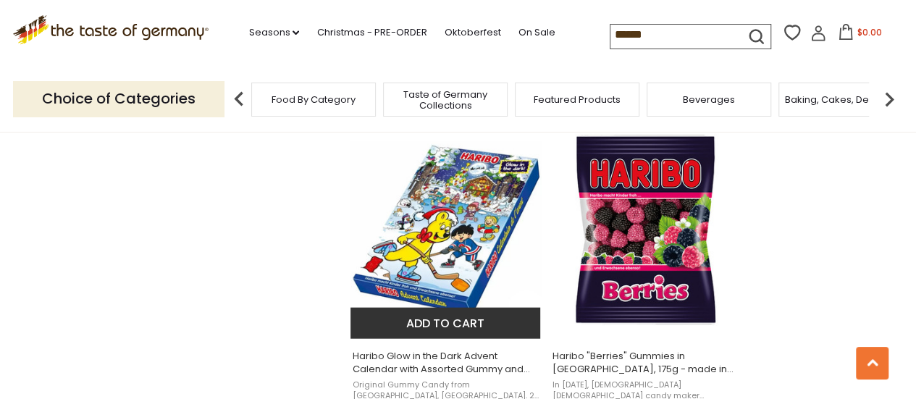
click at [456, 248] on img "Haribo Glow in the Dark Advent Calendar with Assorted Gummy and Chewy Candies, …" at bounding box center [446, 230] width 192 height 192
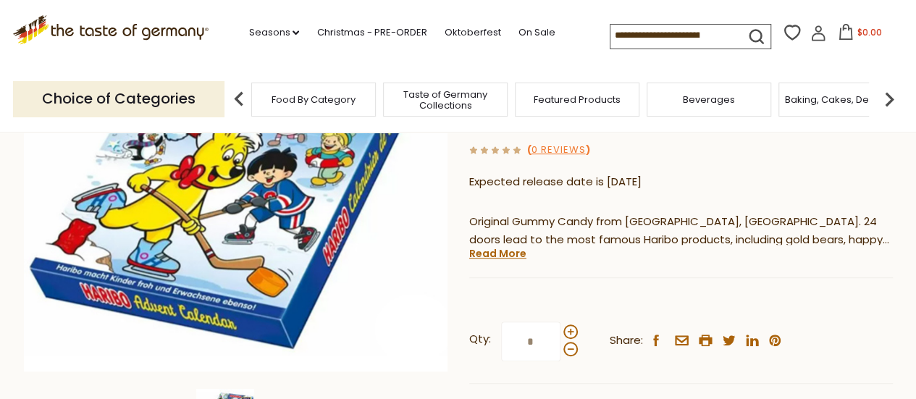
scroll to position [277, 0]
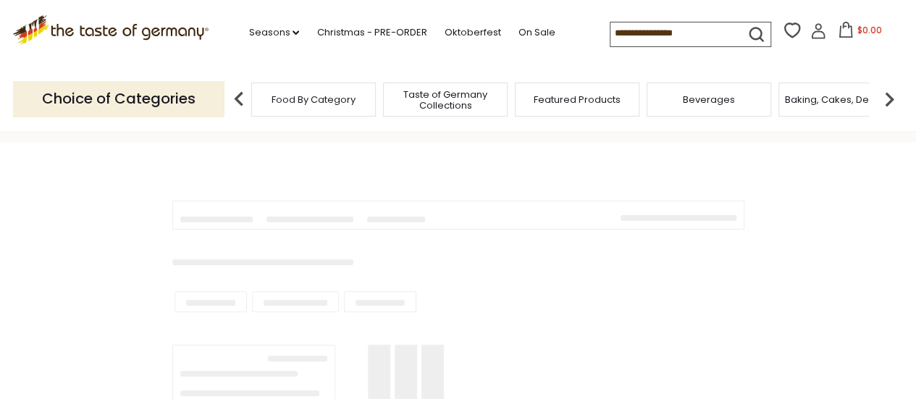
type input "******"
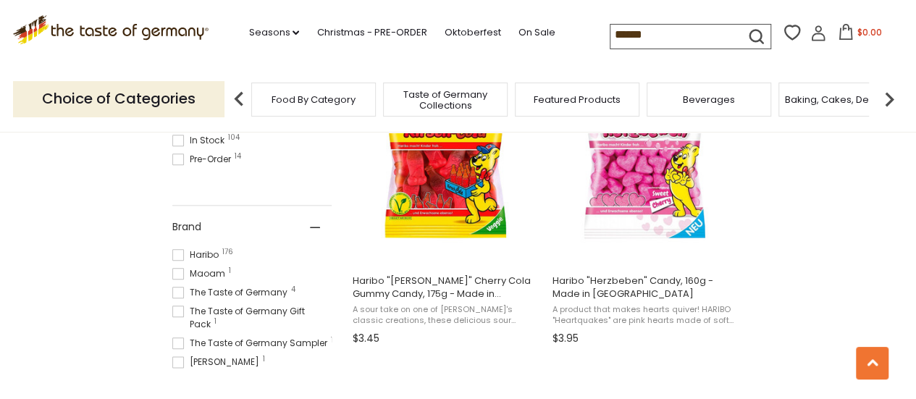
scroll to position [612, 0]
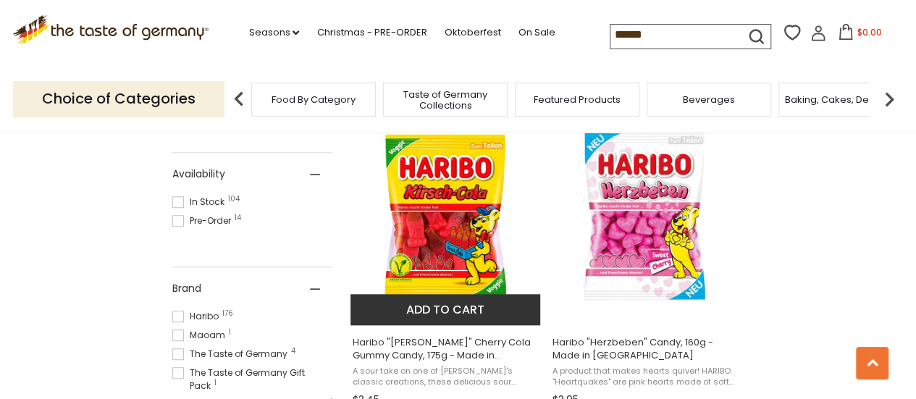
click at [473, 220] on img "Haribo" at bounding box center [446, 216] width 192 height 192
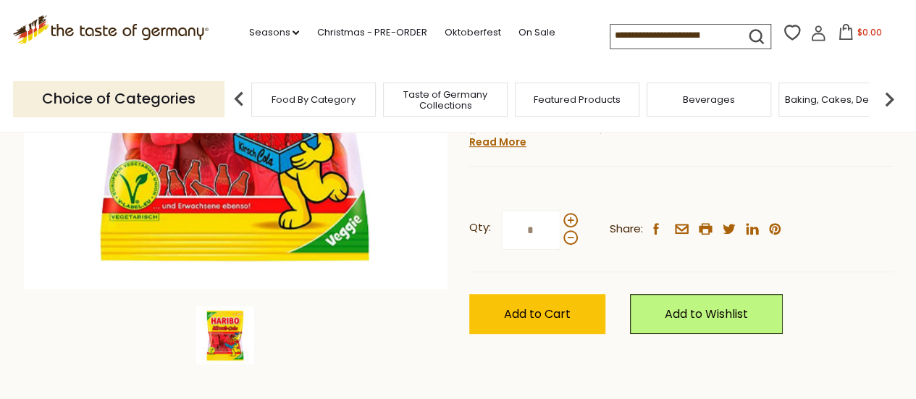
scroll to position [366, 0]
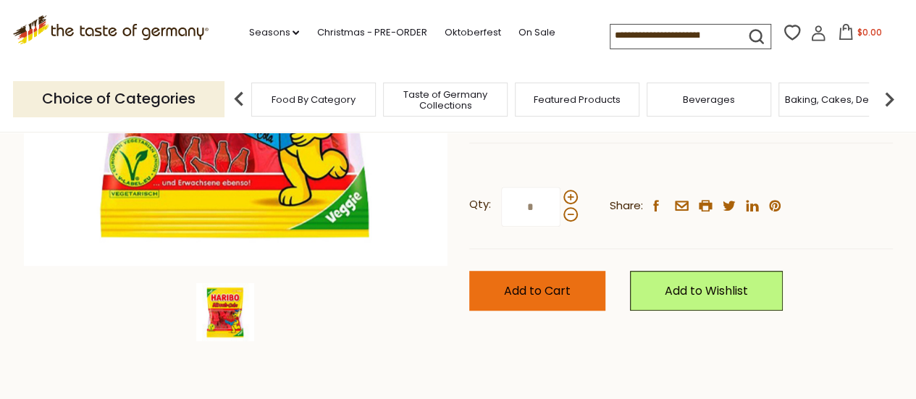
click at [536, 282] on span "Add to Cart" at bounding box center [537, 290] width 67 height 17
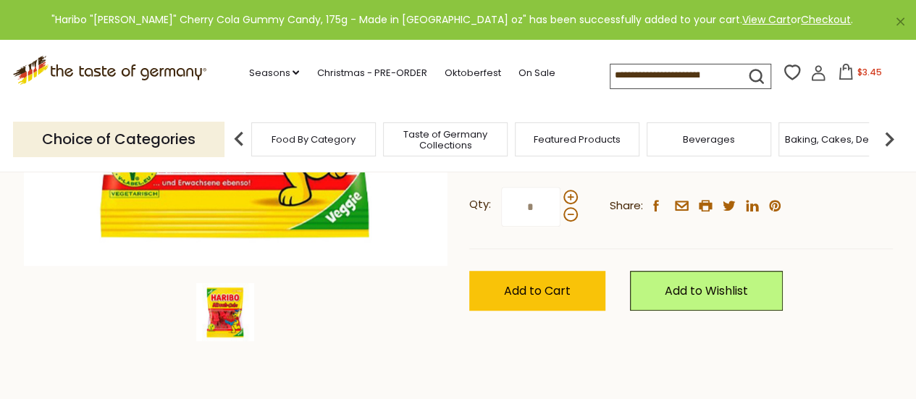
click at [847, 69] on icon at bounding box center [845, 72] width 13 height 16
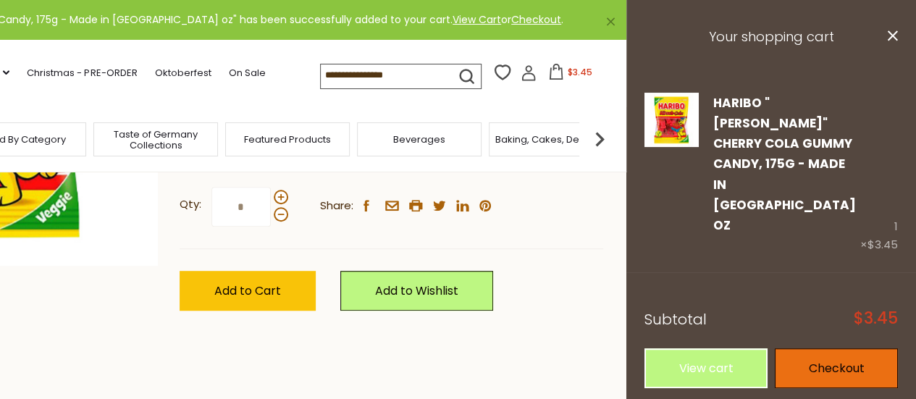
click at [841, 348] on link "Checkout" at bounding box center [836, 368] width 123 height 40
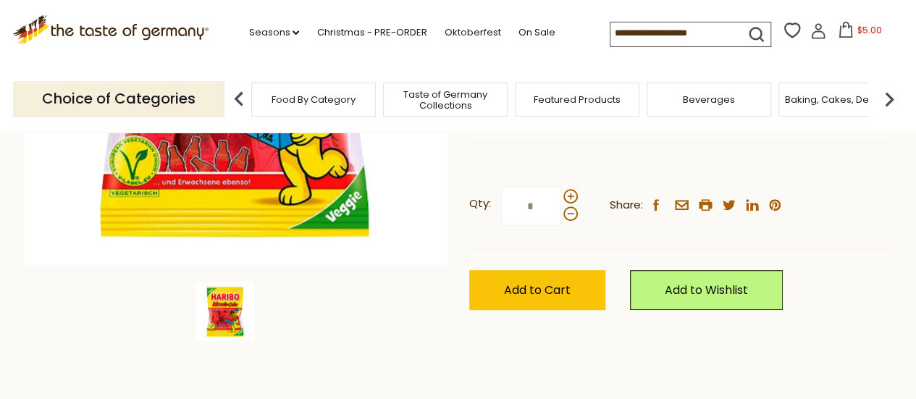
scroll to position [366, 0]
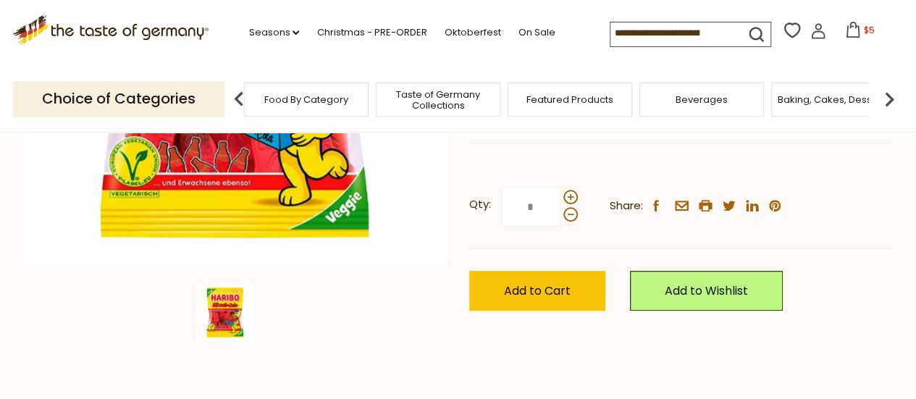
click at [566, 101] on span "Featured Products" at bounding box center [569, 99] width 87 height 11
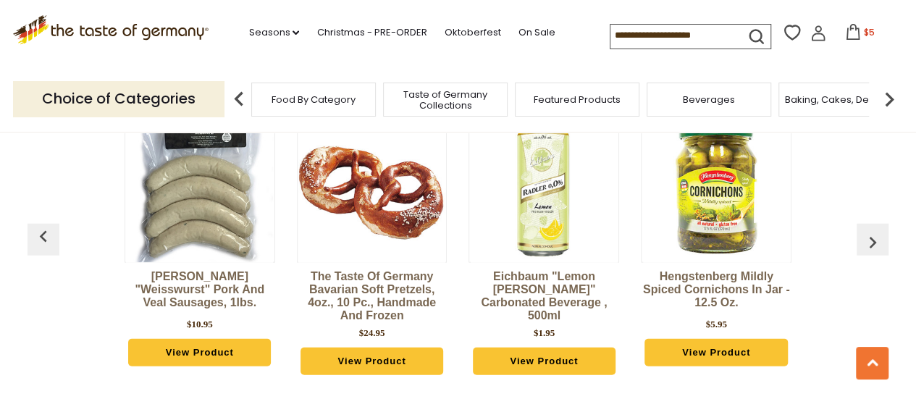
scroll to position [1746, 0]
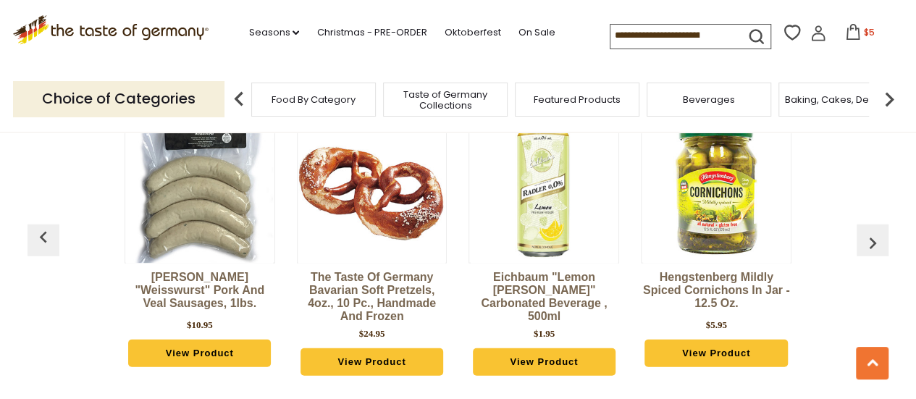
click at [873, 232] on img "button" at bounding box center [872, 243] width 23 height 23
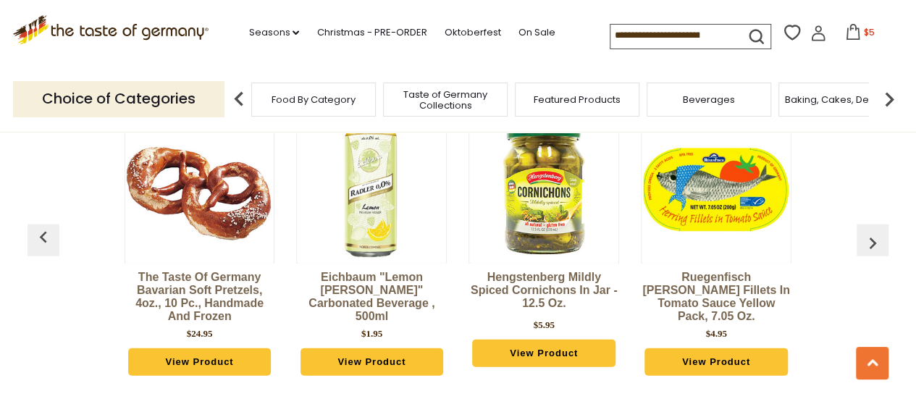
click at [873, 232] on img "button" at bounding box center [872, 243] width 23 height 23
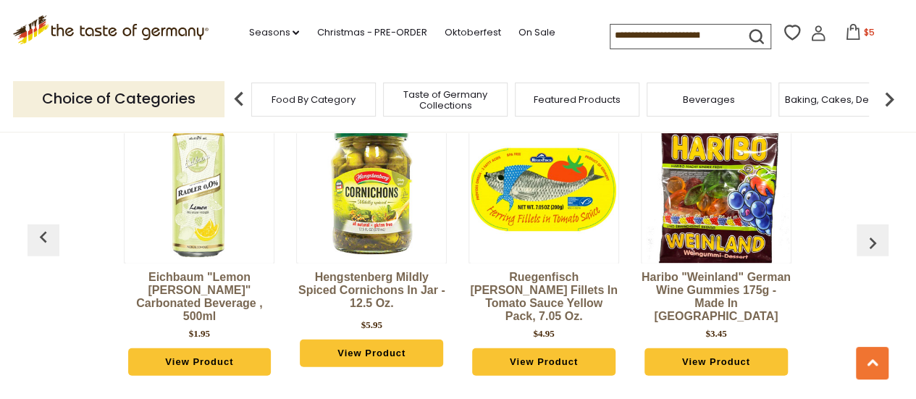
click at [873, 232] on img "button" at bounding box center [872, 243] width 23 height 23
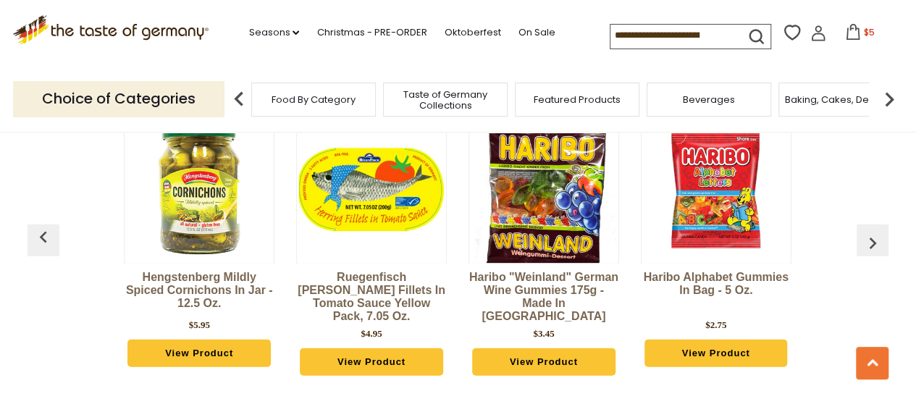
click at [873, 232] on img "button" at bounding box center [872, 243] width 23 height 23
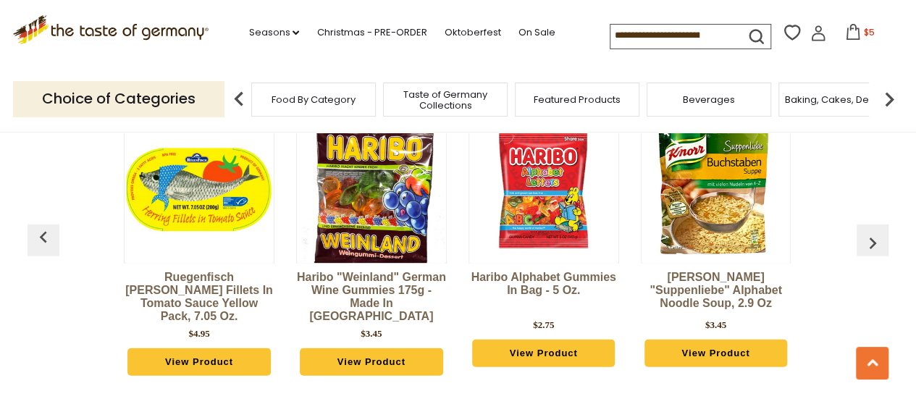
click at [873, 232] on img "button" at bounding box center [872, 243] width 23 height 23
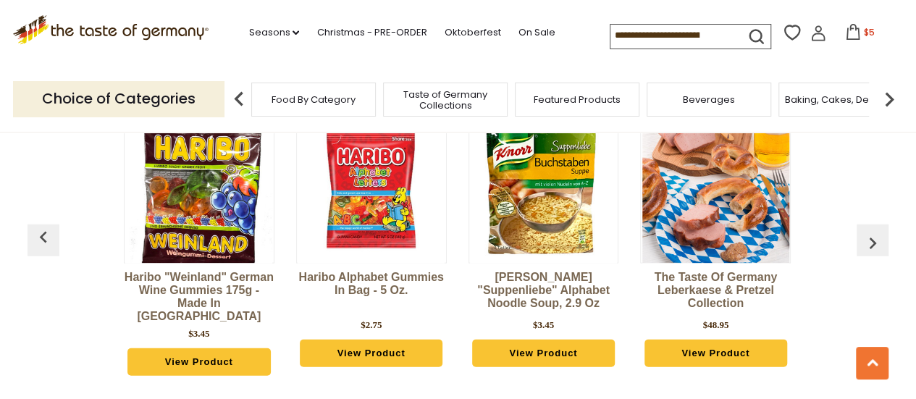
click at [873, 232] on img "button" at bounding box center [872, 243] width 23 height 23
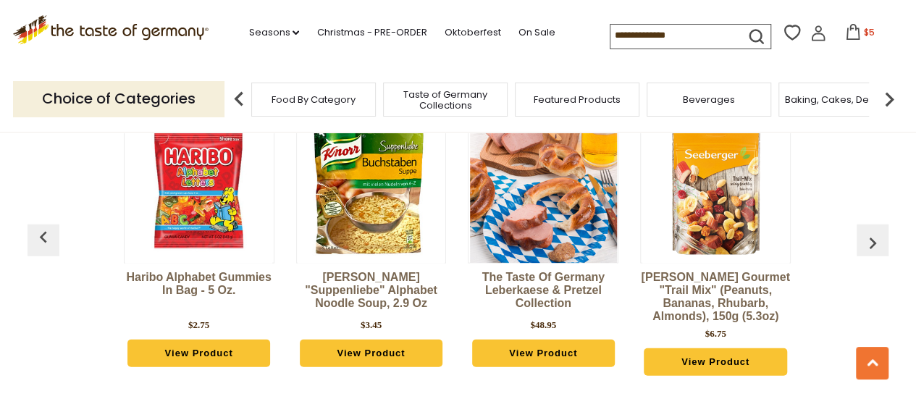
click at [873, 232] on img "button" at bounding box center [872, 243] width 23 height 23
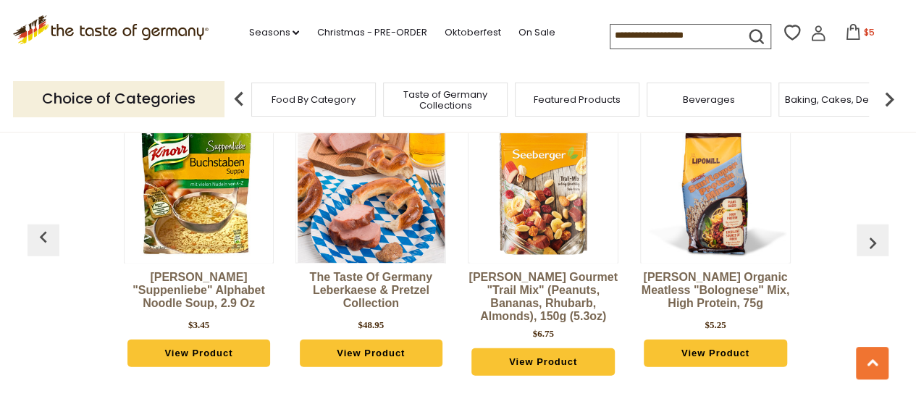
click at [873, 232] on img "button" at bounding box center [872, 243] width 23 height 23
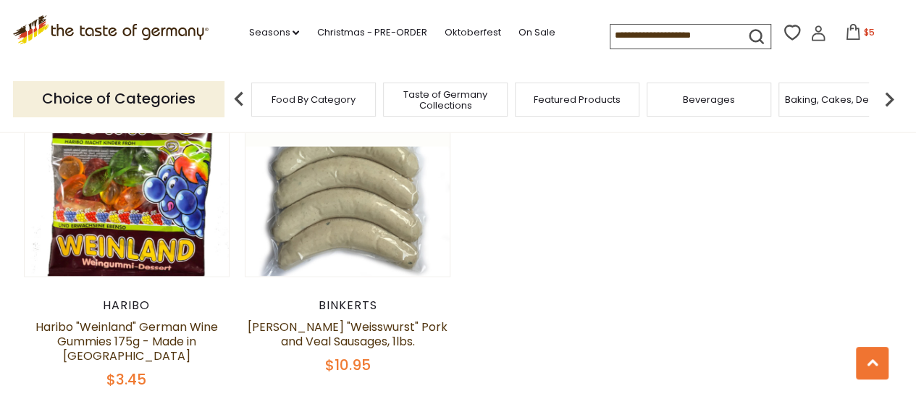
scroll to position [1208, 0]
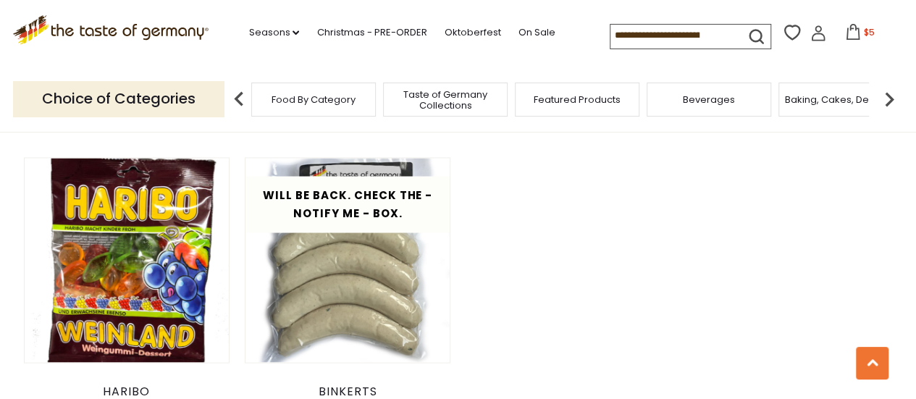
click at [894, 95] on img at bounding box center [889, 99] width 29 height 29
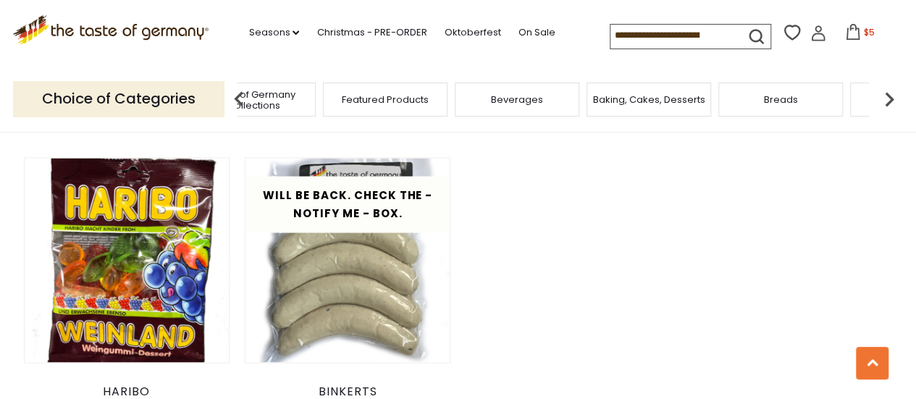
click at [891, 96] on img at bounding box center [889, 99] width 29 height 29
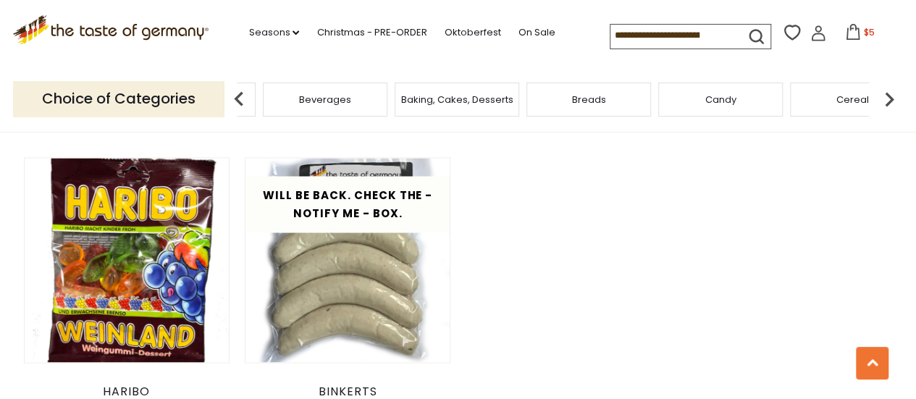
click at [891, 96] on img at bounding box center [889, 99] width 29 height 29
click at [598, 96] on span "Cookies" at bounding box center [600, 99] width 39 height 11
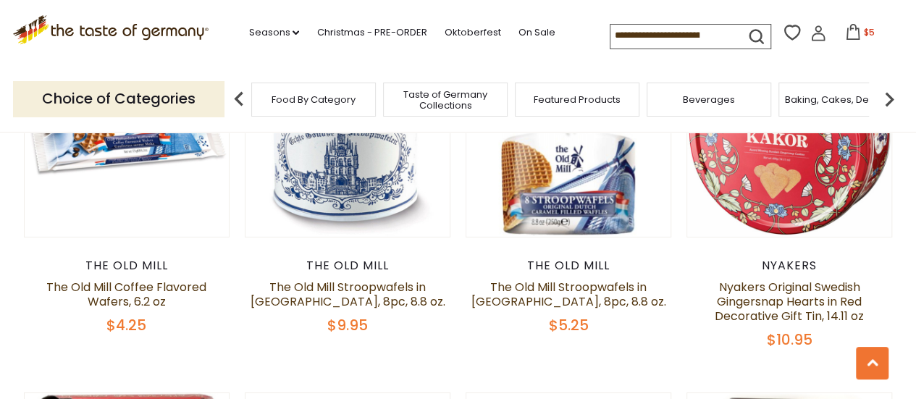
scroll to position [1848, 0]
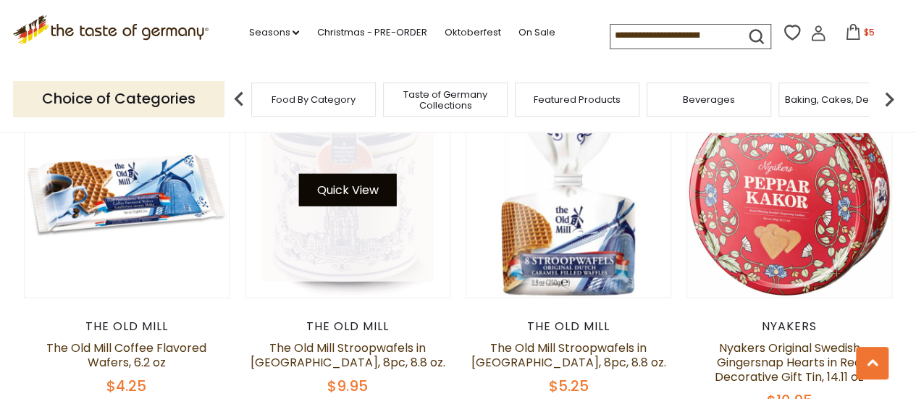
click at [369, 187] on button "Quick View" at bounding box center [347, 190] width 98 height 33
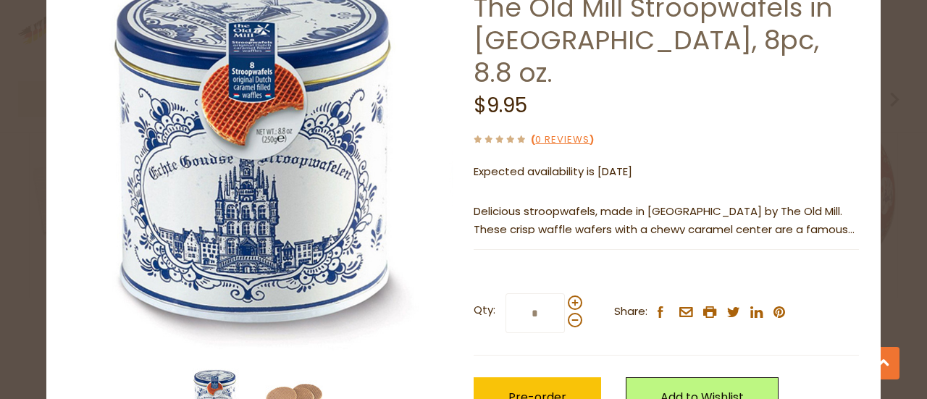
scroll to position [158, 0]
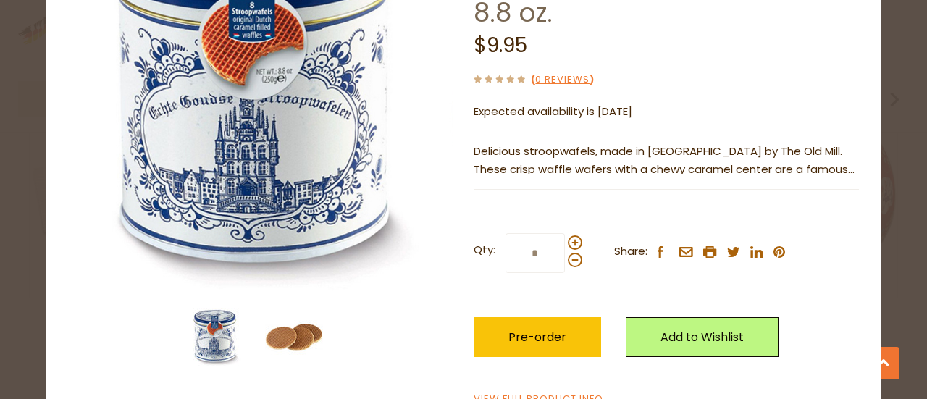
click at [295, 342] on img at bounding box center [294, 337] width 58 height 58
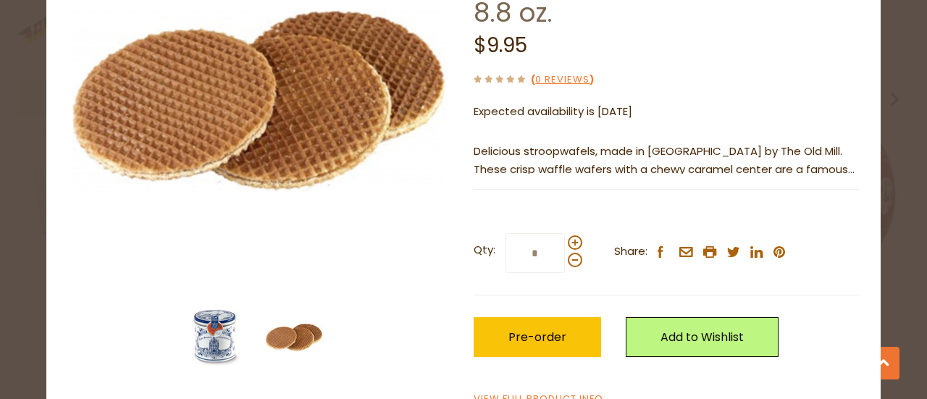
click at [207, 331] on img at bounding box center [216, 337] width 58 height 58
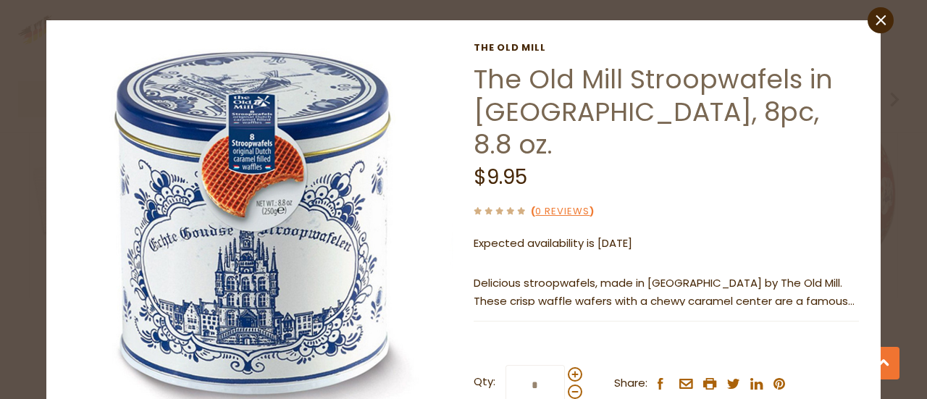
scroll to position [25, 0]
click at [867, 13] on link "close" at bounding box center [880, 21] width 26 height 26
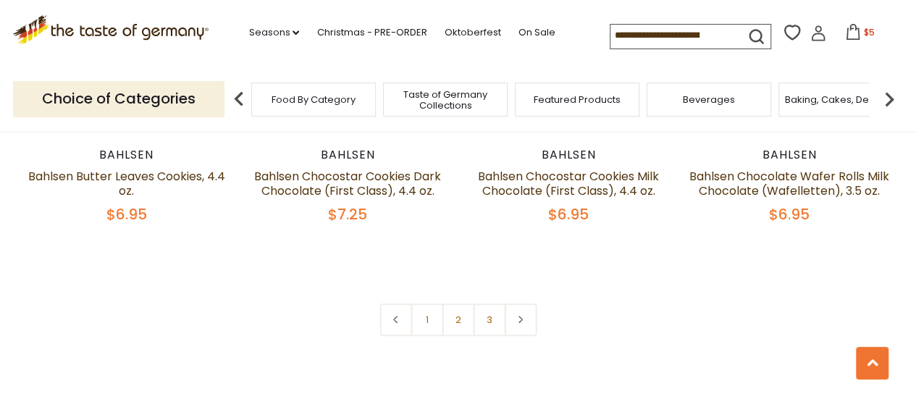
scroll to position [3464, 0]
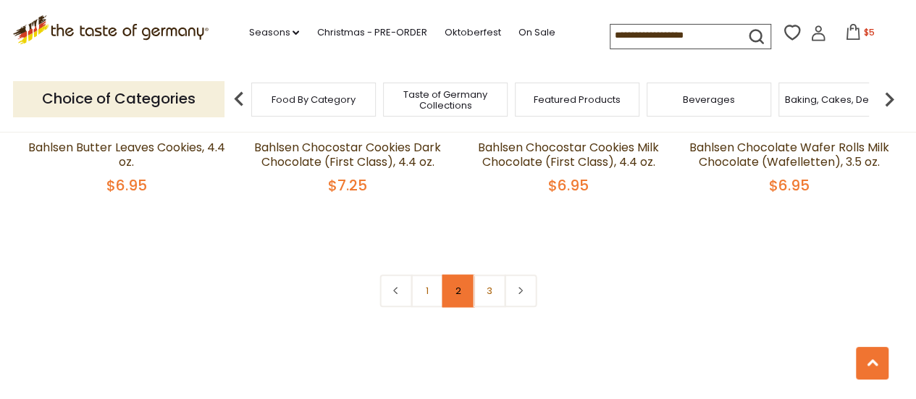
click at [460, 293] on link "2" at bounding box center [458, 290] width 33 height 33
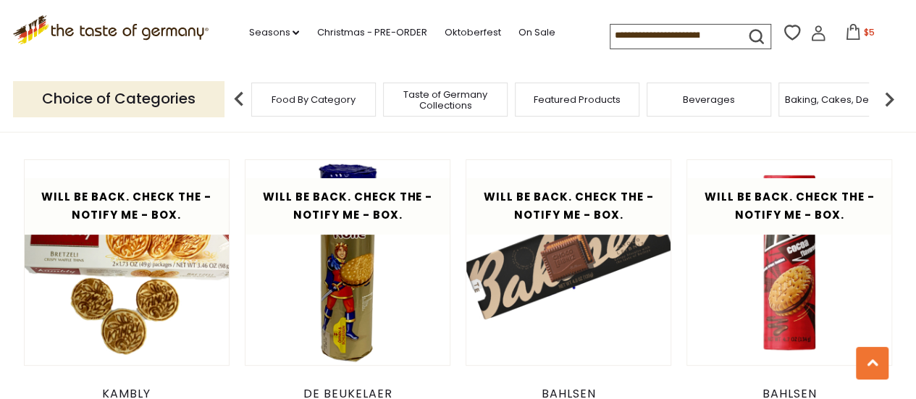
scroll to position [2833, 0]
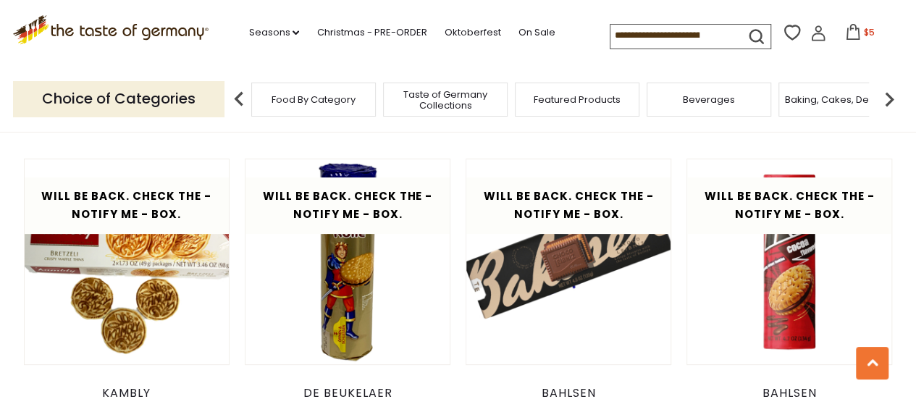
click at [890, 93] on img at bounding box center [889, 99] width 29 height 29
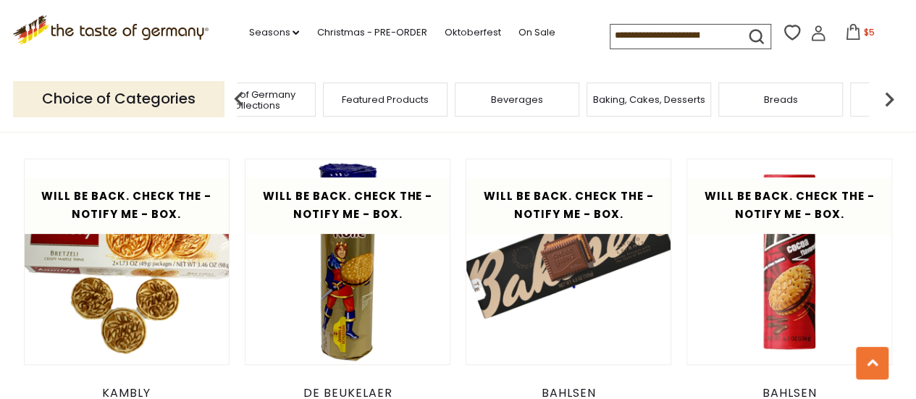
click at [890, 93] on img at bounding box center [889, 99] width 29 height 29
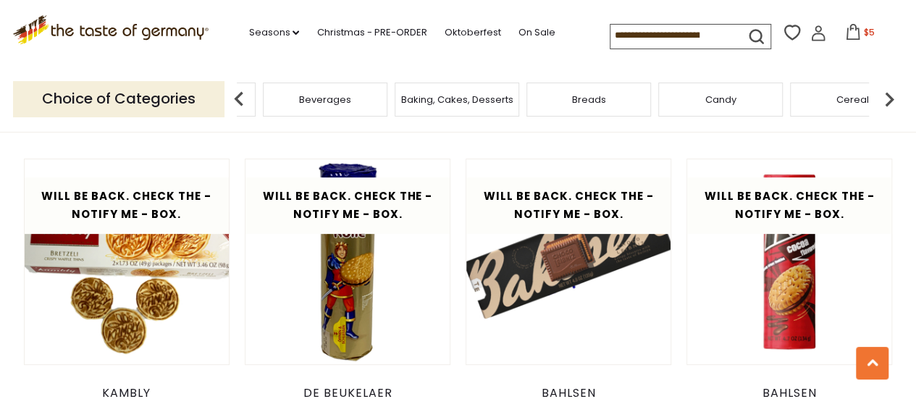
click at [890, 93] on img at bounding box center [889, 99] width 29 height 29
click at [841, 104] on span "Chocolate & Marzipan" at bounding box center [864, 99] width 106 height 11
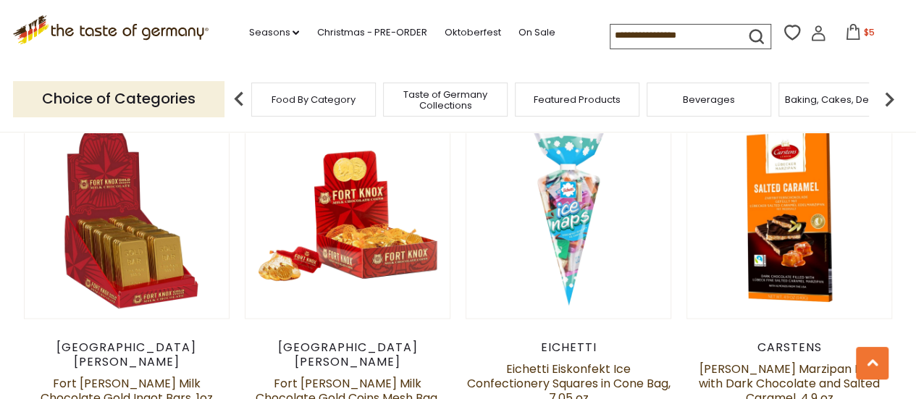
scroll to position [1128, 0]
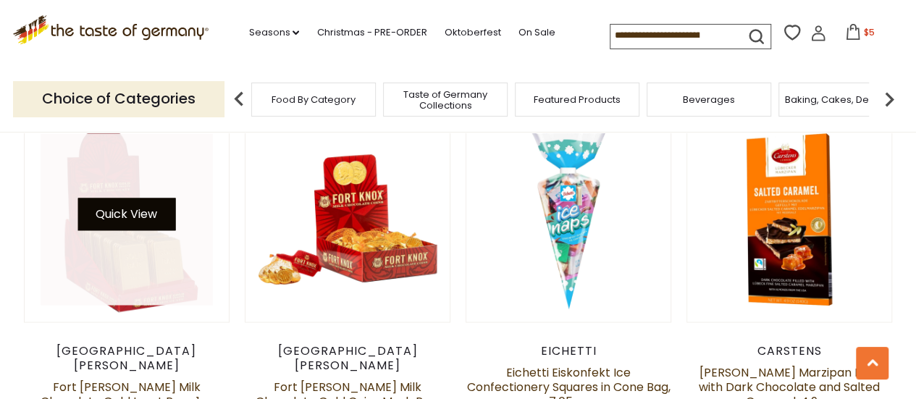
click at [120, 227] on button "Quick View" at bounding box center [126, 214] width 98 height 33
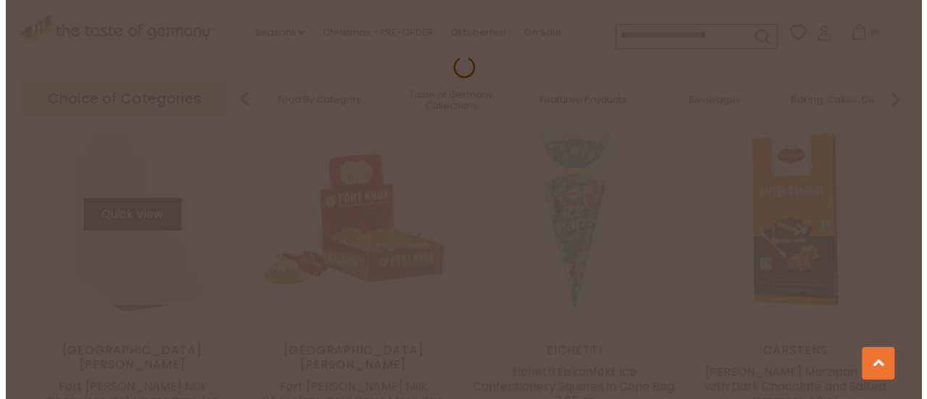
scroll to position [1130, 0]
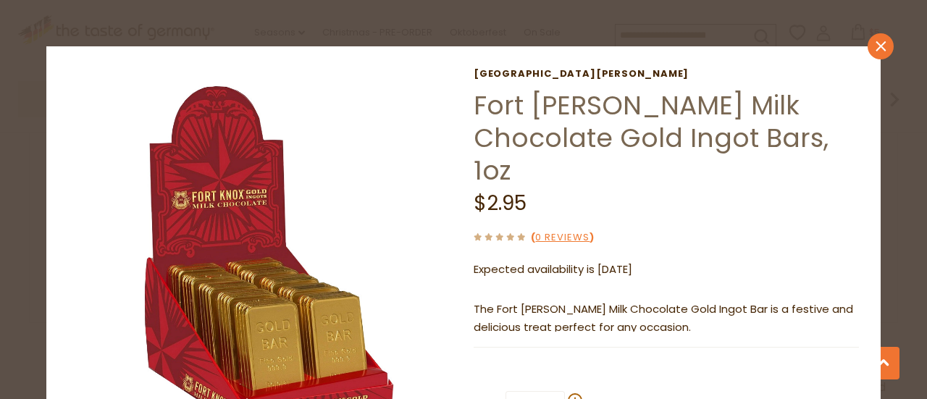
click at [875, 49] on link "close" at bounding box center [880, 46] width 26 height 26
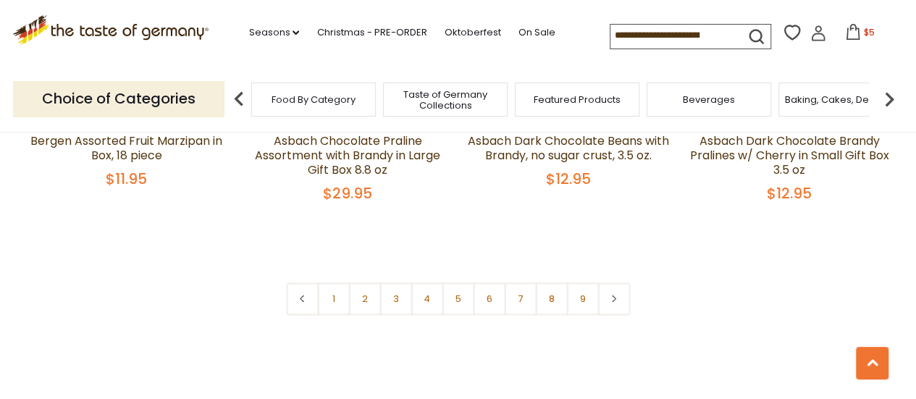
scroll to position [3543, 0]
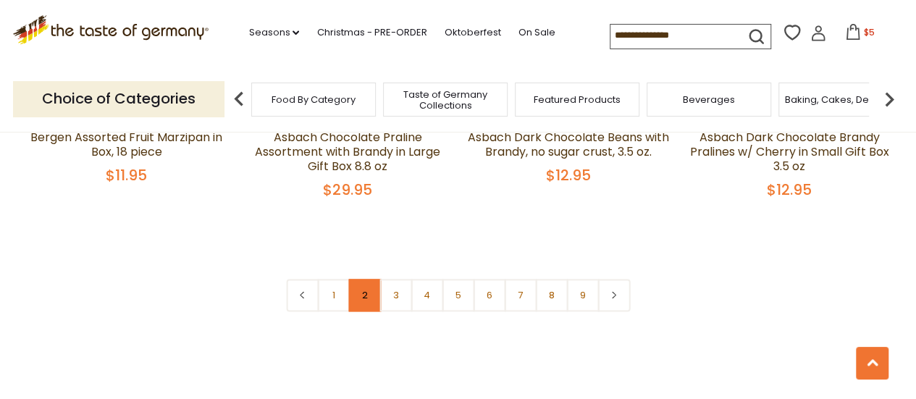
click at [362, 285] on link "2" at bounding box center [364, 295] width 33 height 33
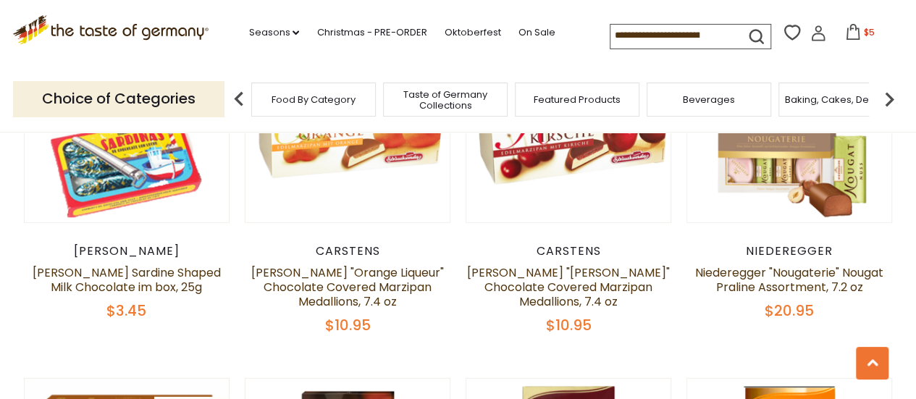
scroll to position [1950, 0]
